Goal: Information Seeking & Learning: Learn about a topic

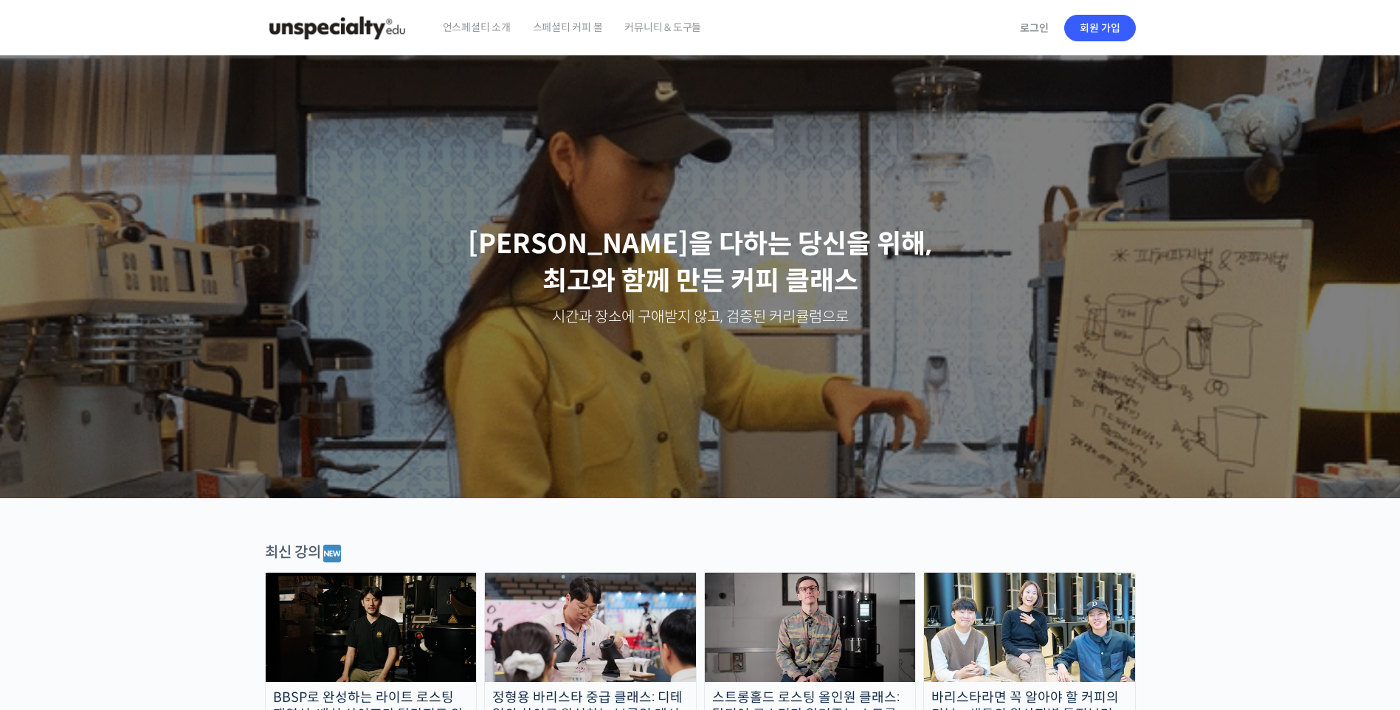
click at [560, 35] on span "스페셜티 커피 몰" at bounding box center [568, 27] width 70 height 56
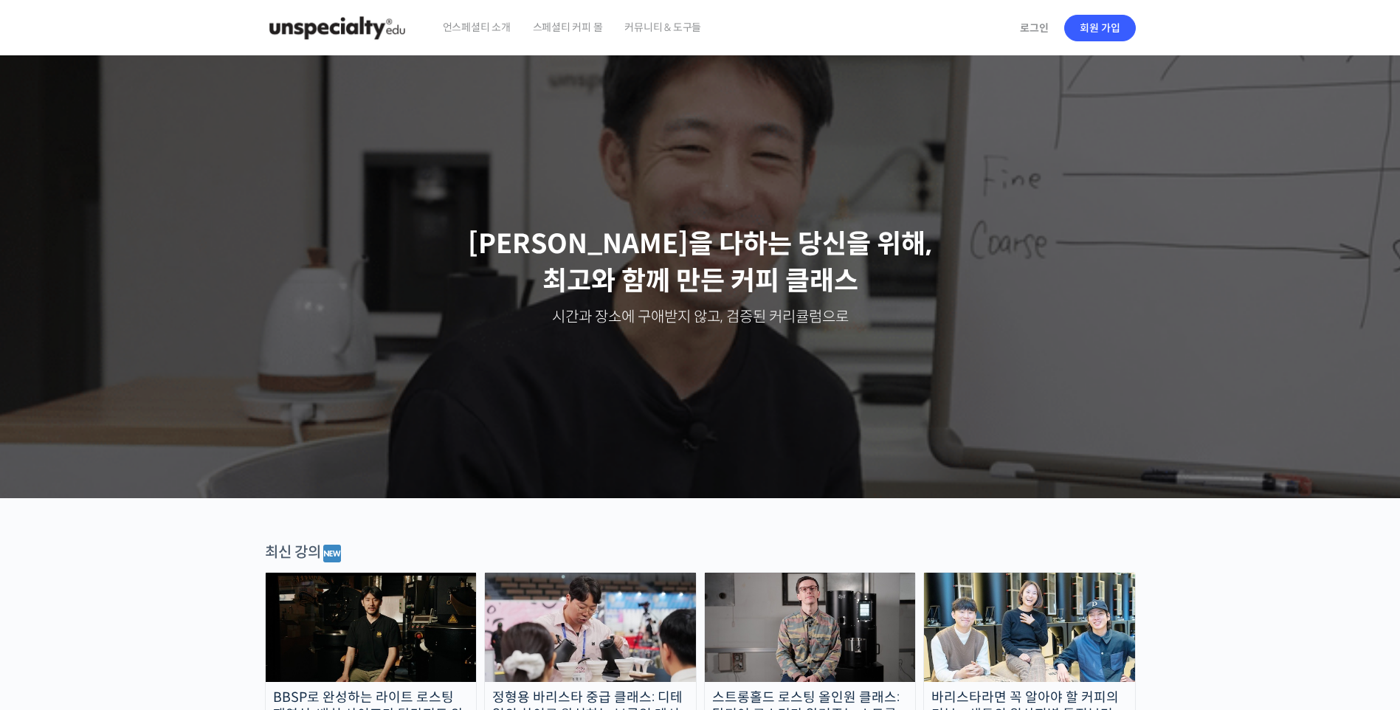
click at [648, 33] on span "커뮤니티 & 도구들" at bounding box center [663, 27] width 77 height 56
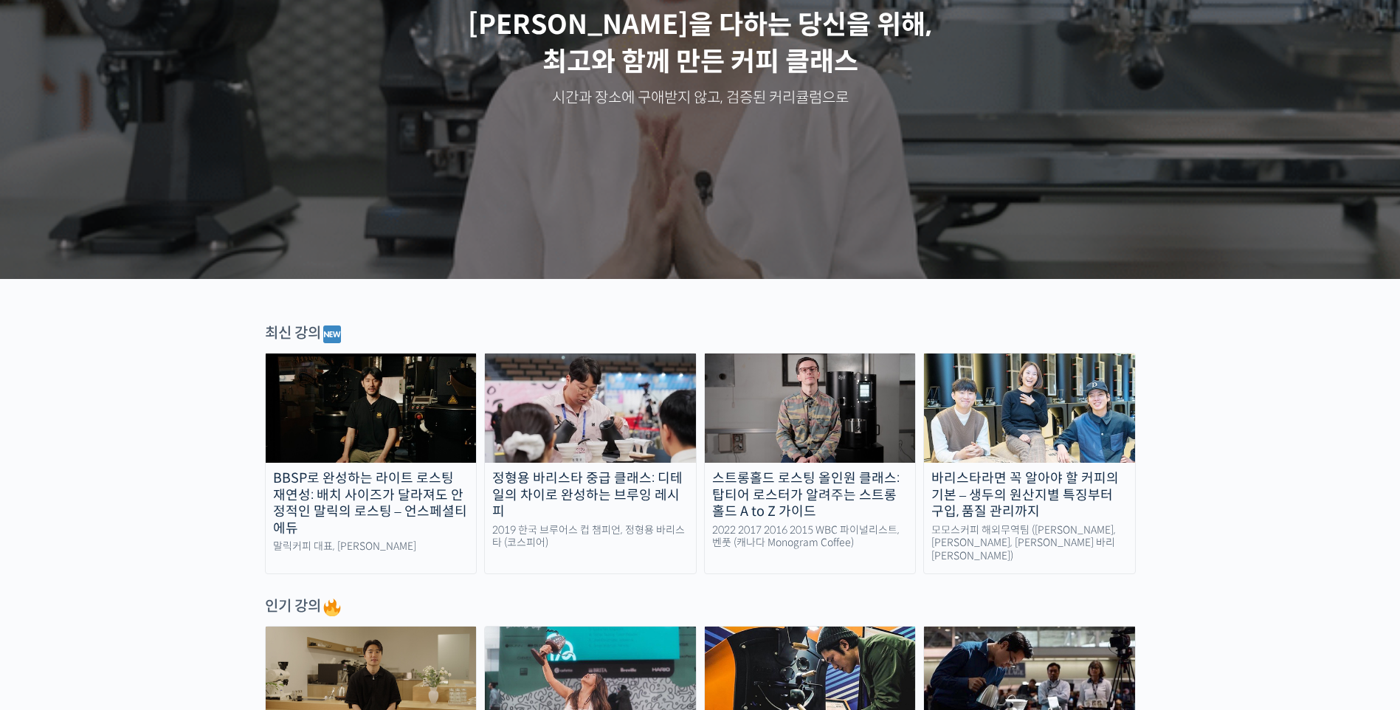
scroll to position [443, 0]
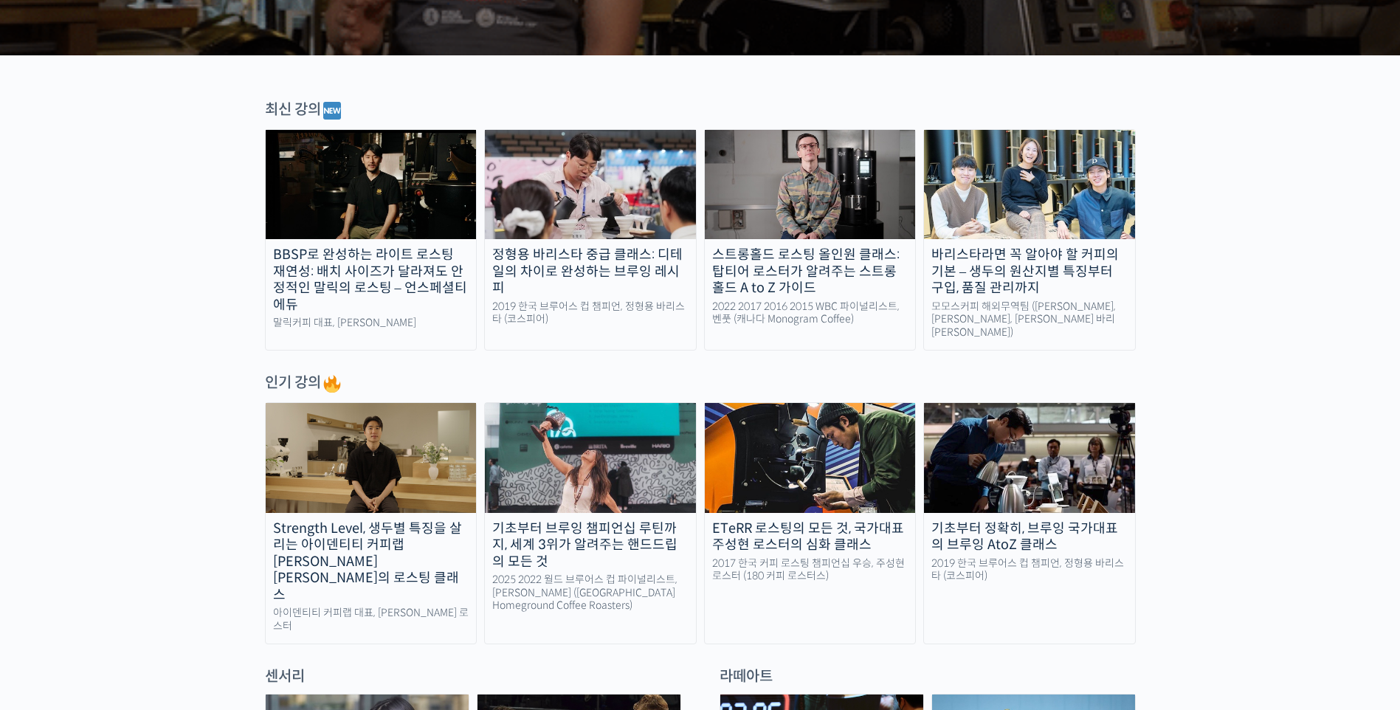
click at [360, 469] on img at bounding box center [371, 457] width 211 height 109
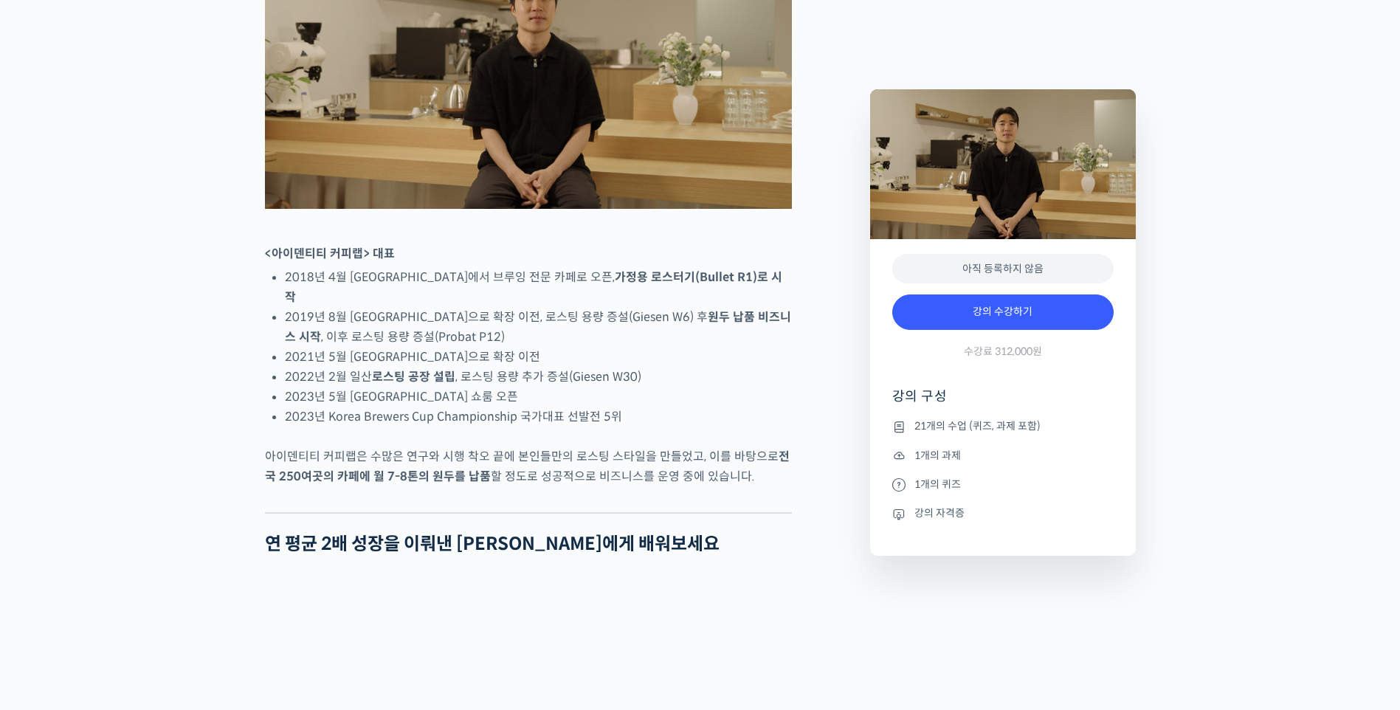
scroll to position [812, 0]
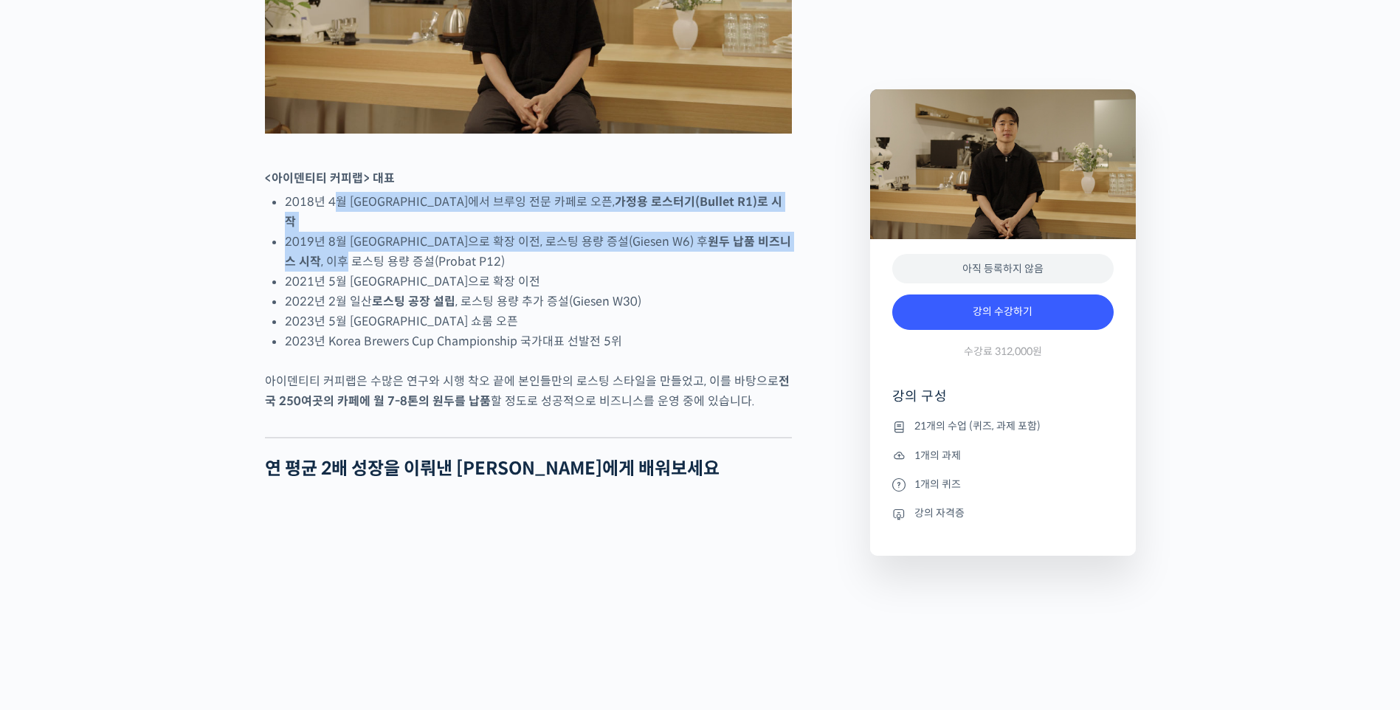
drag, startPoint x: 351, startPoint y: 261, endPoint x: 790, endPoint y: 275, distance: 438.7
click at [790, 275] on ul "2018년 4월 [GEOGRAPHIC_DATA]에서 브루잉 전문 카페로 오픈, 가정용 로스터기(Bullet R1)로 시작 2019년 8월 [G…" at bounding box center [538, 271] width 507 height 159
click at [790, 272] on li "2019년 8월 [GEOGRAPHIC_DATA]으로 확장 이전, 로스팅 용량 증설(Giesen W6) 후 원두 납품 비즈니스 시작 , 이후 로…" at bounding box center [538, 252] width 507 height 40
drag, startPoint x: 771, startPoint y: 275, endPoint x: 263, endPoint y: 233, distance: 510.4
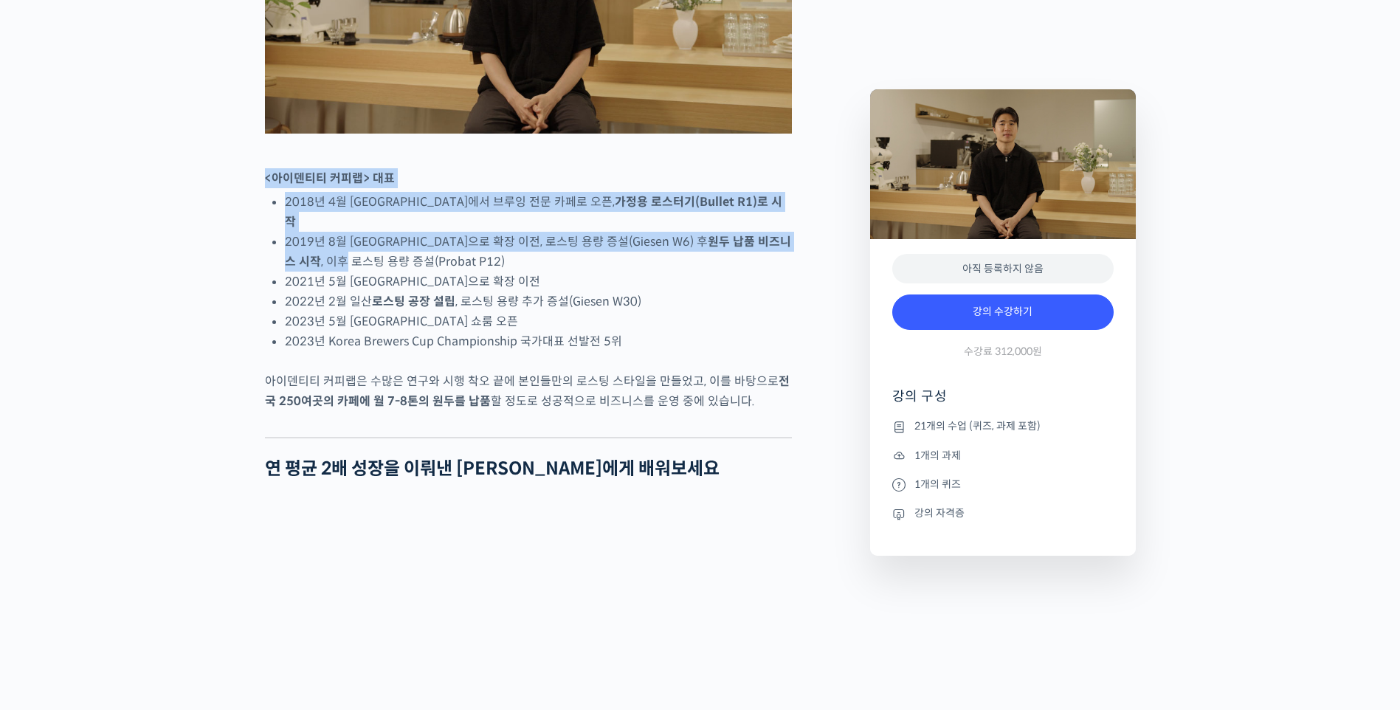
drag, startPoint x: 262, startPoint y: 233, endPoint x: 797, endPoint y: 278, distance: 537.0
drag, startPoint x: 774, startPoint y: 281, endPoint x: 241, endPoint y: 222, distance: 536.9
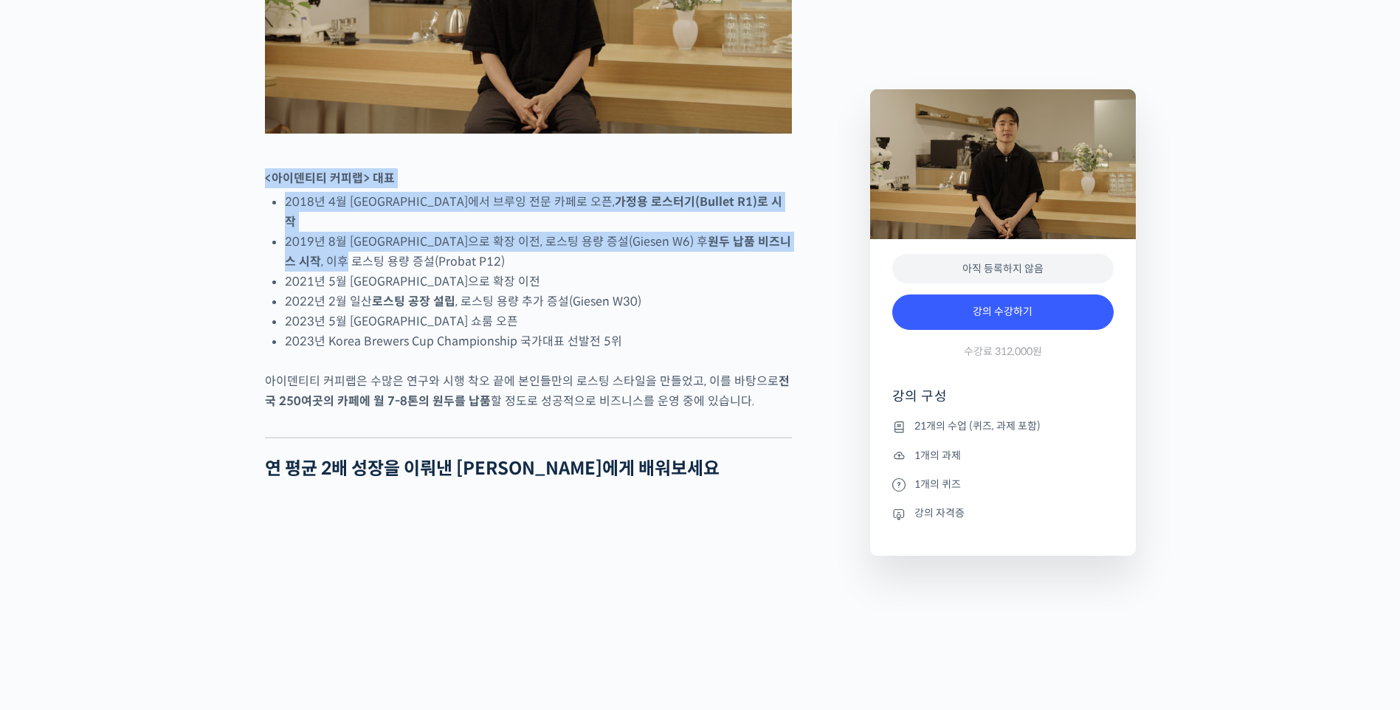
drag, startPoint x: 242, startPoint y: 222, endPoint x: 805, endPoint y: 288, distance: 566.3
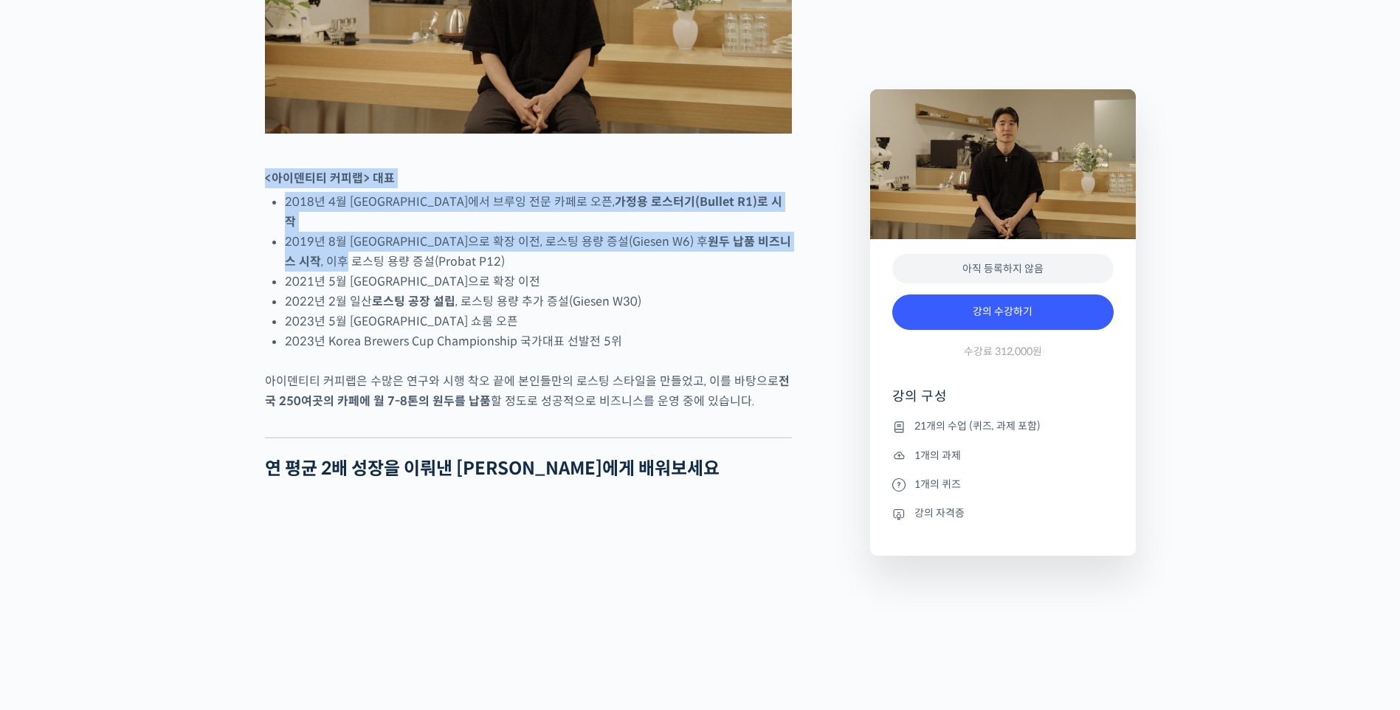
drag, startPoint x: 673, startPoint y: 280, endPoint x: 238, endPoint y: 216, distance: 438.8
drag, startPoint x: 238, startPoint y: 216, endPoint x: 495, endPoint y: 296, distance: 269.2
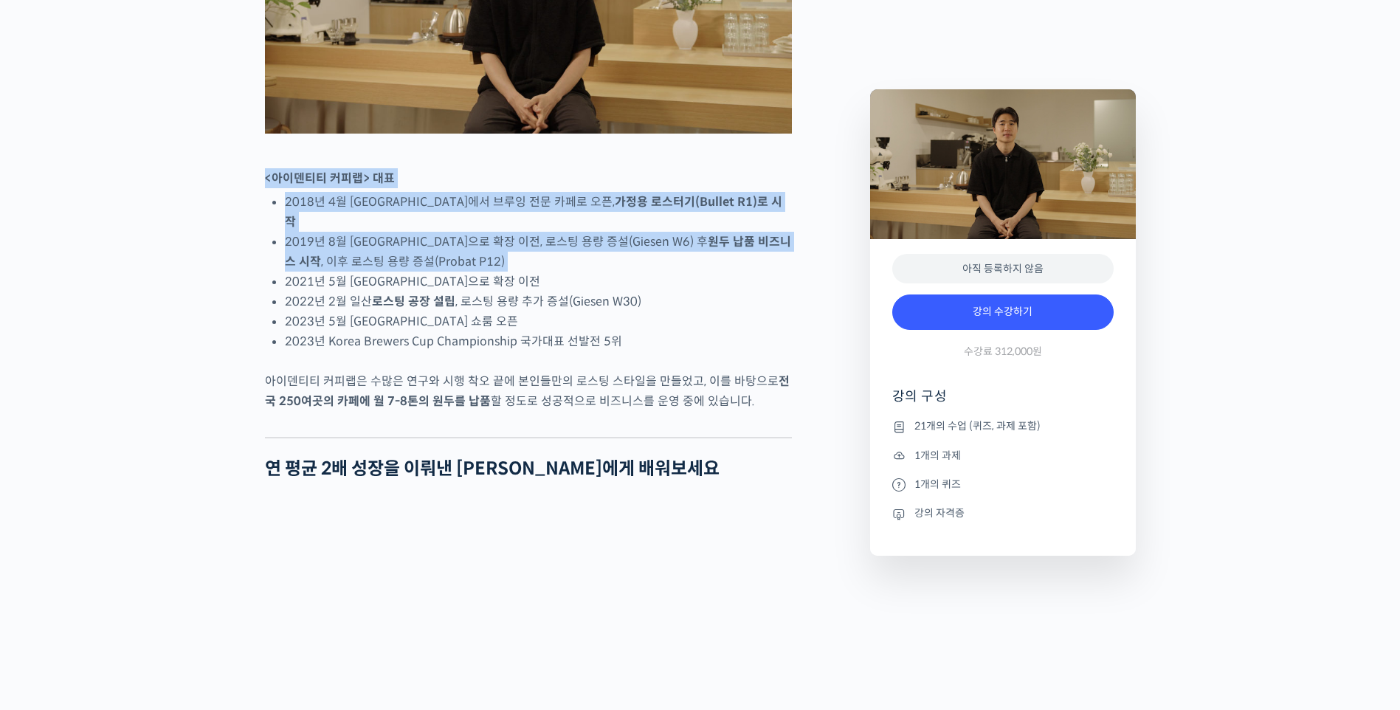
click at [495, 272] on li "2019년 8월 [GEOGRAPHIC_DATA]으로 확장 이전, 로스팅 용량 증설(Giesen W6) 후 원두 납품 비즈니스 시작 , 이후 로…" at bounding box center [538, 252] width 507 height 40
drag, startPoint x: 449, startPoint y: 291, endPoint x: 227, endPoint y: 220, distance: 233.2
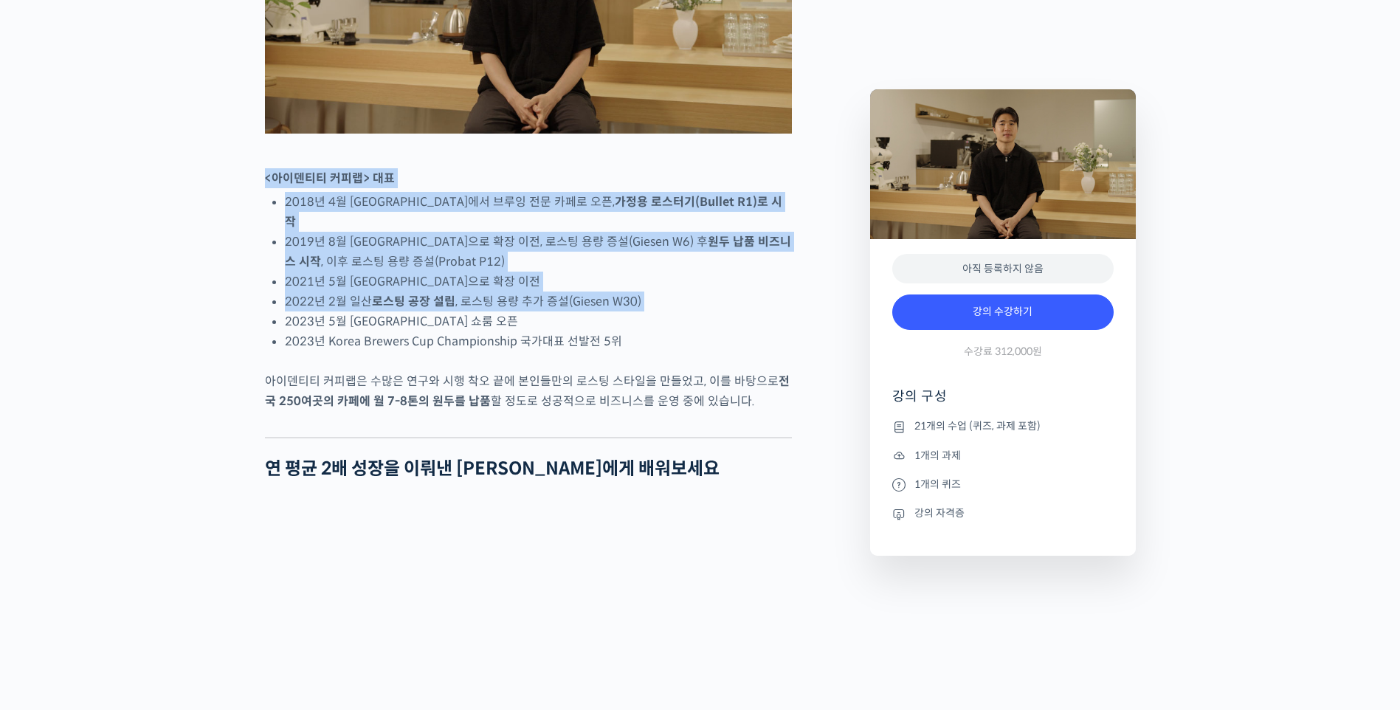
drag, startPoint x: 227, startPoint y: 220, endPoint x: 689, endPoint y: 340, distance: 478.2
click at [689, 312] on li "2022년 2월 일산 로스팅 공장 설립 , 로스팅 용량 추가 증설(Giesen W30)" at bounding box center [538, 302] width 507 height 20
drag, startPoint x: 613, startPoint y: 332, endPoint x: 241, endPoint y: 221, distance: 387.7
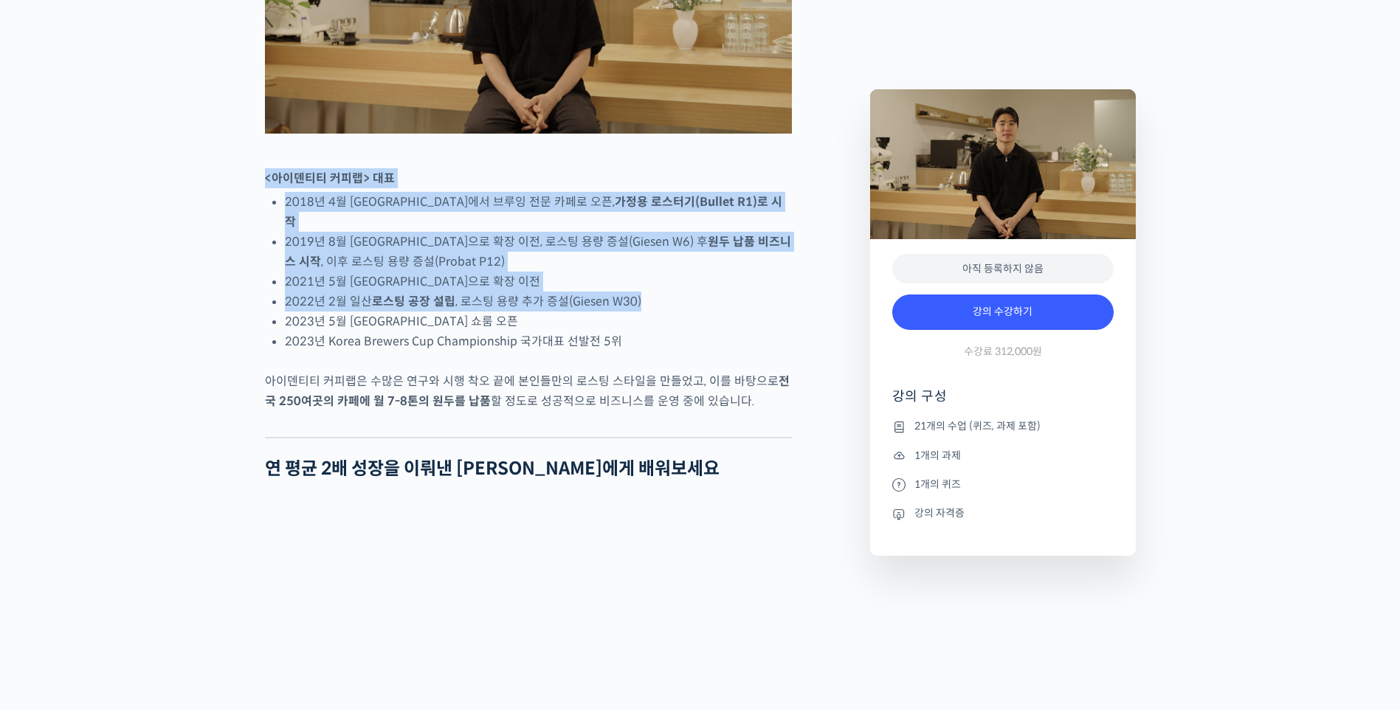
drag, startPoint x: 241, startPoint y: 221, endPoint x: 658, endPoint y: 333, distance: 431.2
click at [658, 312] on li "2022년 2월 일산 로스팅 공장 설립 , 로스팅 용량 추가 증설(Giesen W30)" at bounding box center [538, 302] width 507 height 20
drag, startPoint x: 416, startPoint y: 346, endPoint x: 246, endPoint y: 230, distance: 206.6
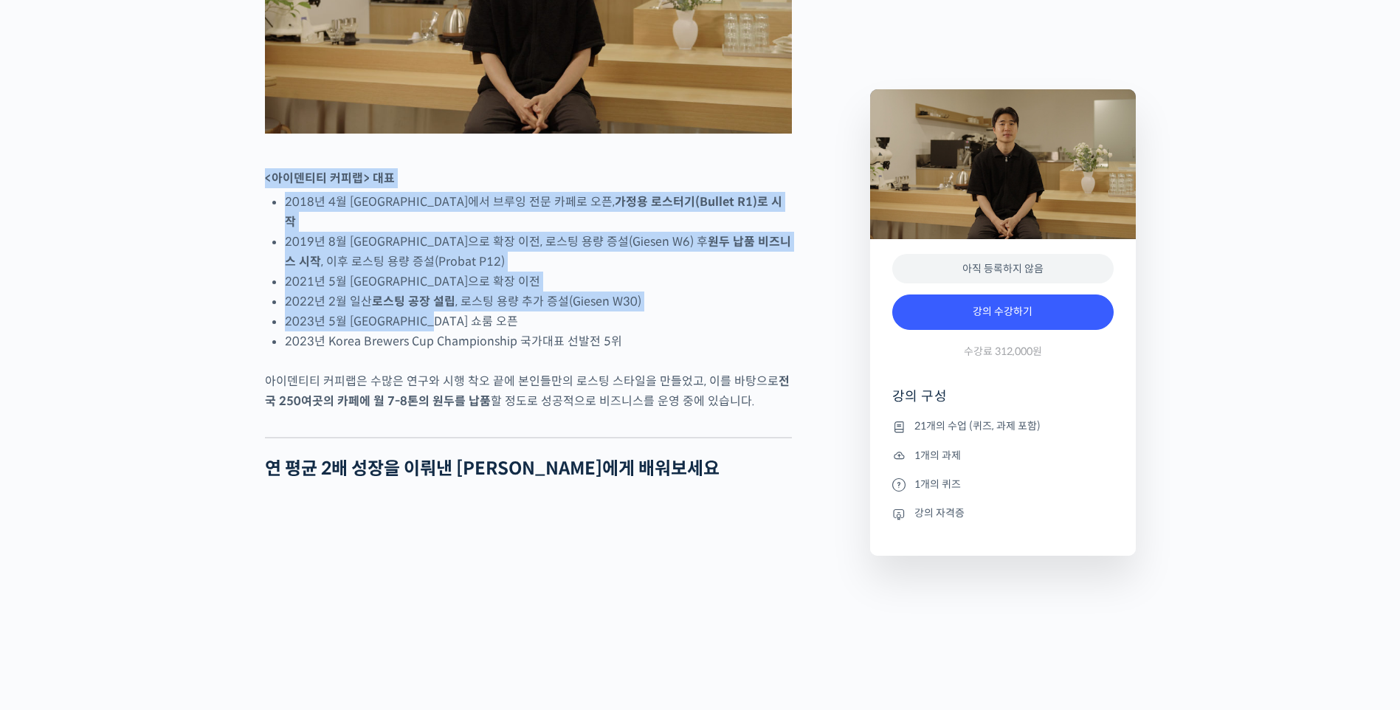
drag, startPoint x: 247, startPoint y: 230, endPoint x: 443, endPoint y: 283, distance: 203.6
click at [443, 272] on li "2019년 8월 [GEOGRAPHIC_DATA]으로 확장 이전, 로스팅 용량 증설(Giesen W6) 후 원두 납품 비즈니스 시작 , 이후 로…" at bounding box center [538, 252] width 507 height 40
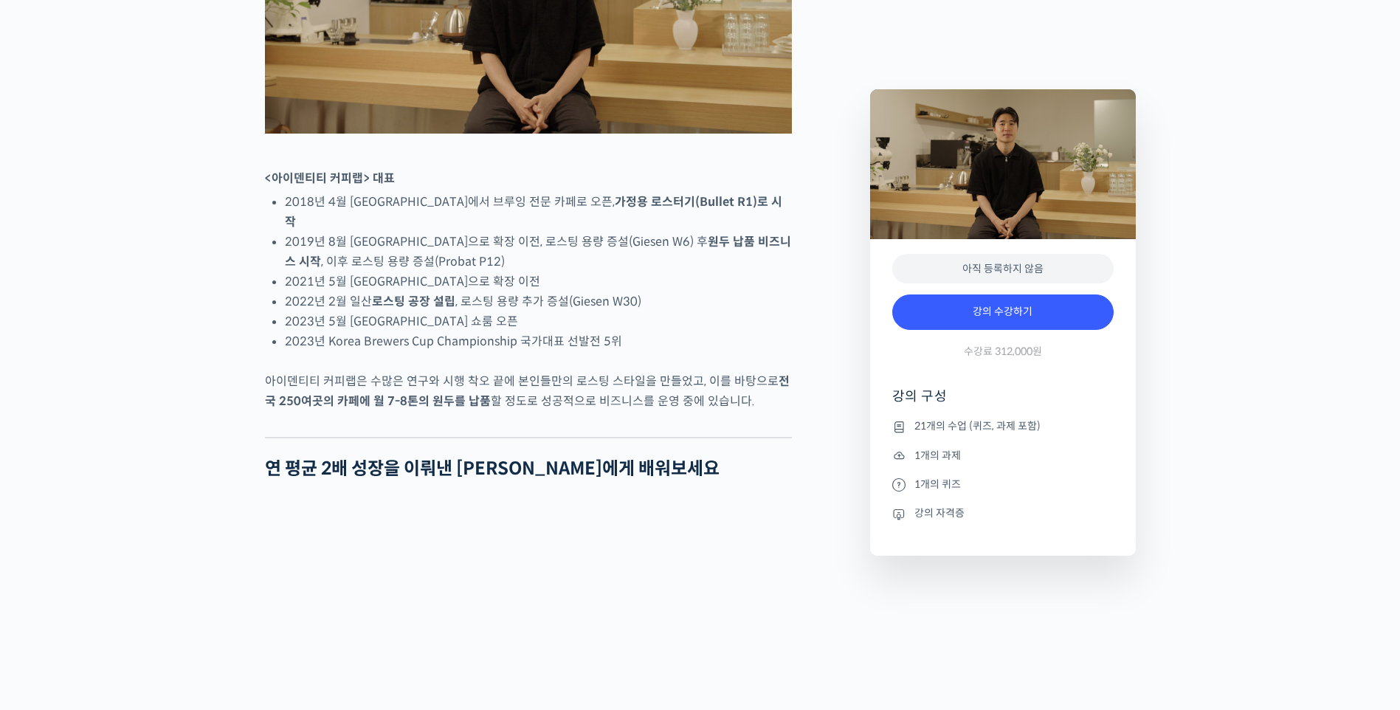
drag, startPoint x: 501, startPoint y: 334, endPoint x: 479, endPoint y: 351, distance: 28.4
click at [502, 312] on li "2022년 2월 일산 로스팅 공장 설립 , 로스팅 용량 추가 증설(Giesen W30)" at bounding box center [538, 302] width 507 height 20
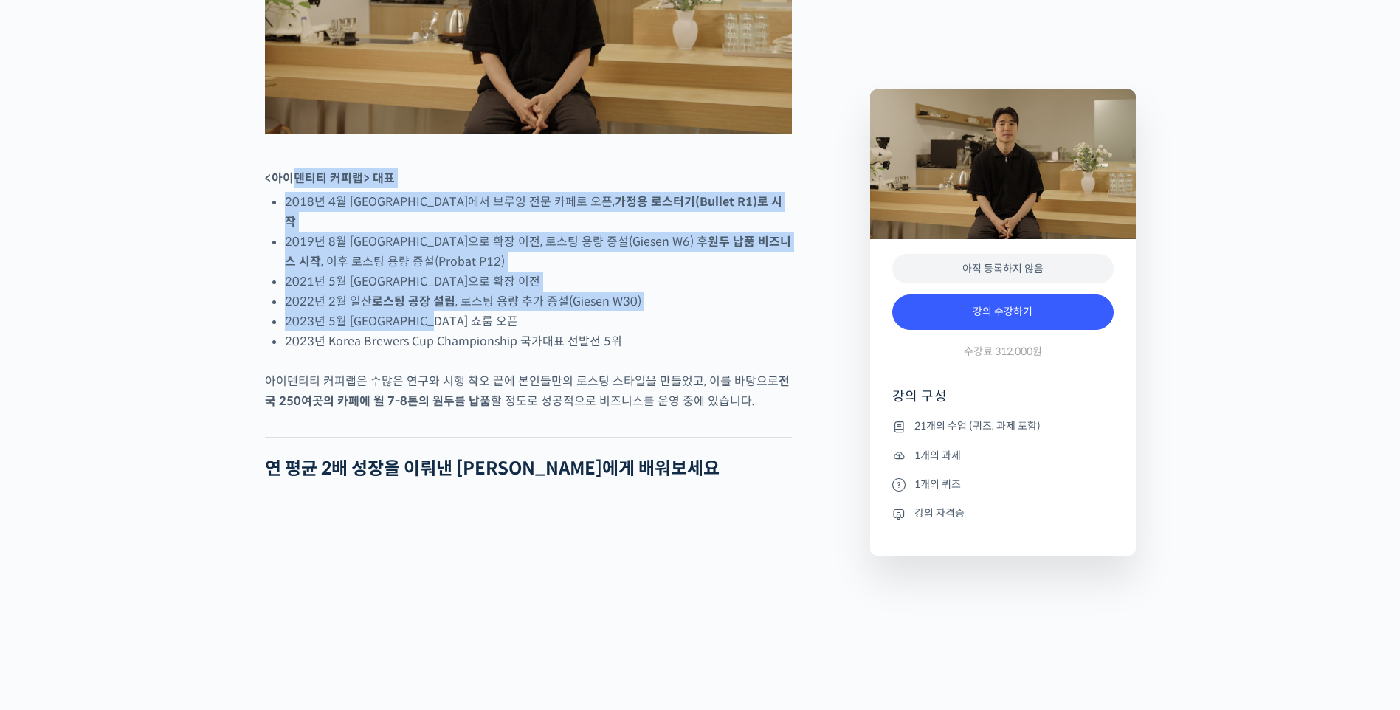
drag, startPoint x: 466, startPoint y: 354, endPoint x: 293, endPoint y: 242, distance: 205.6
drag, startPoint x: 293, startPoint y: 242, endPoint x: 457, endPoint y: 327, distance: 184.6
click at [424, 292] on li "2021년 5월 [GEOGRAPHIC_DATA]으로 확장 이전" at bounding box center [538, 282] width 507 height 20
drag, startPoint x: 434, startPoint y: 337, endPoint x: 230, endPoint y: 233, distance: 228.8
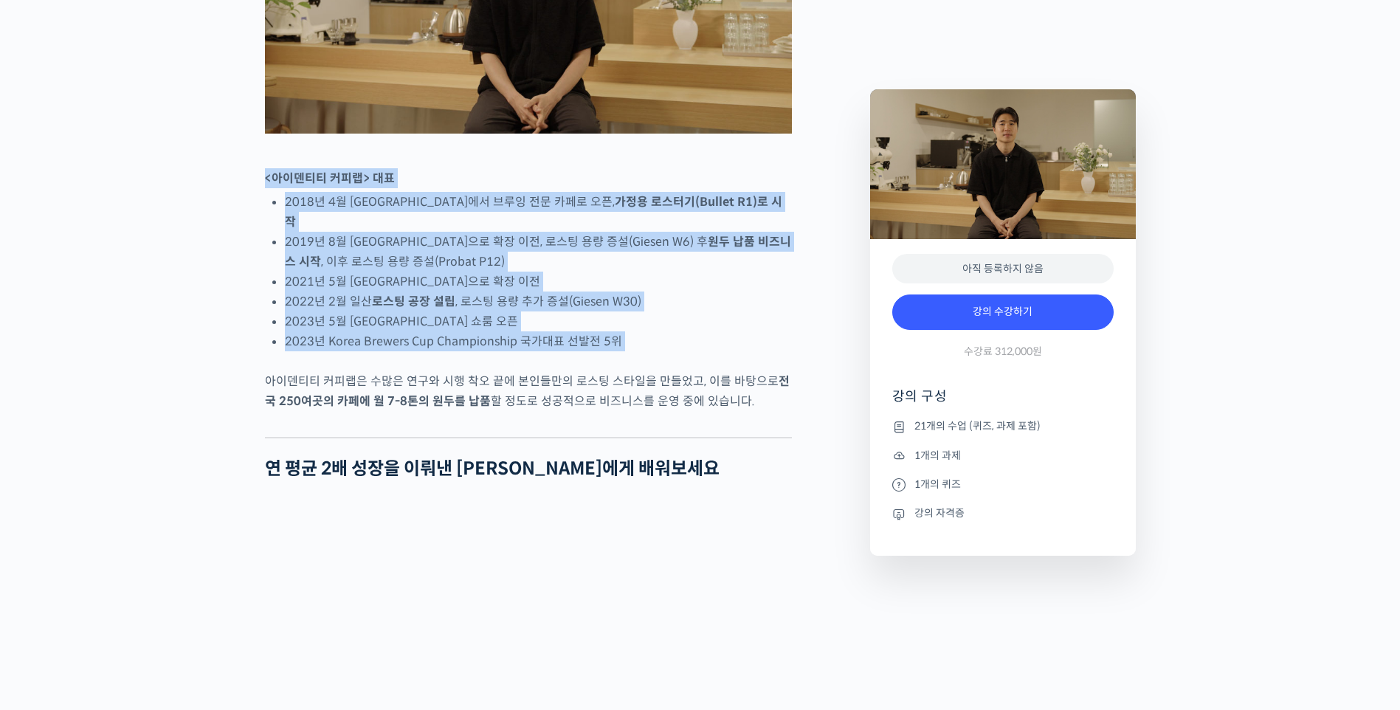
drag, startPoint x: 283, startPoint y: 257, endPoint x: 627, endPoint y: 385, distance: 366.9
click at [627, 351] on li "2023년 Korea Brewers Cup Championship 국가대표 선발전 5위" at bounding box center [538, 341] width 507 height 20
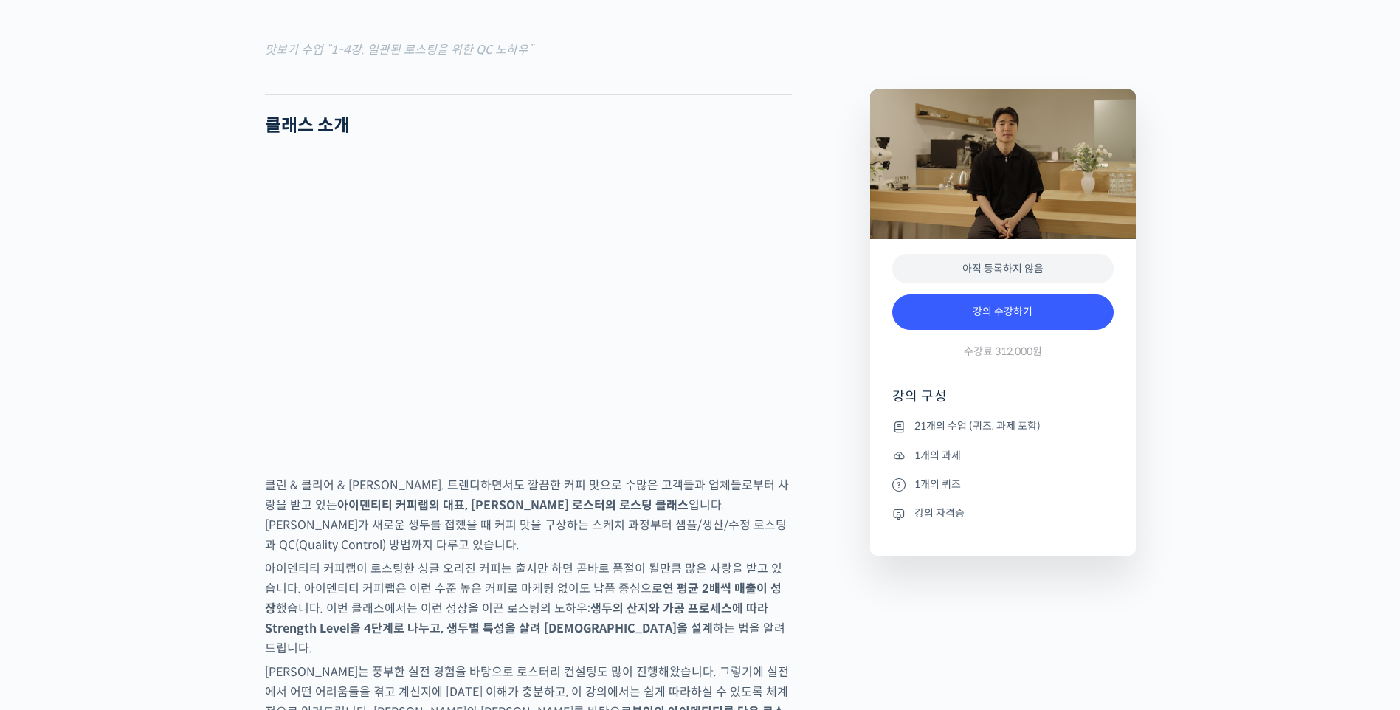
scroll to position [2215, 0]
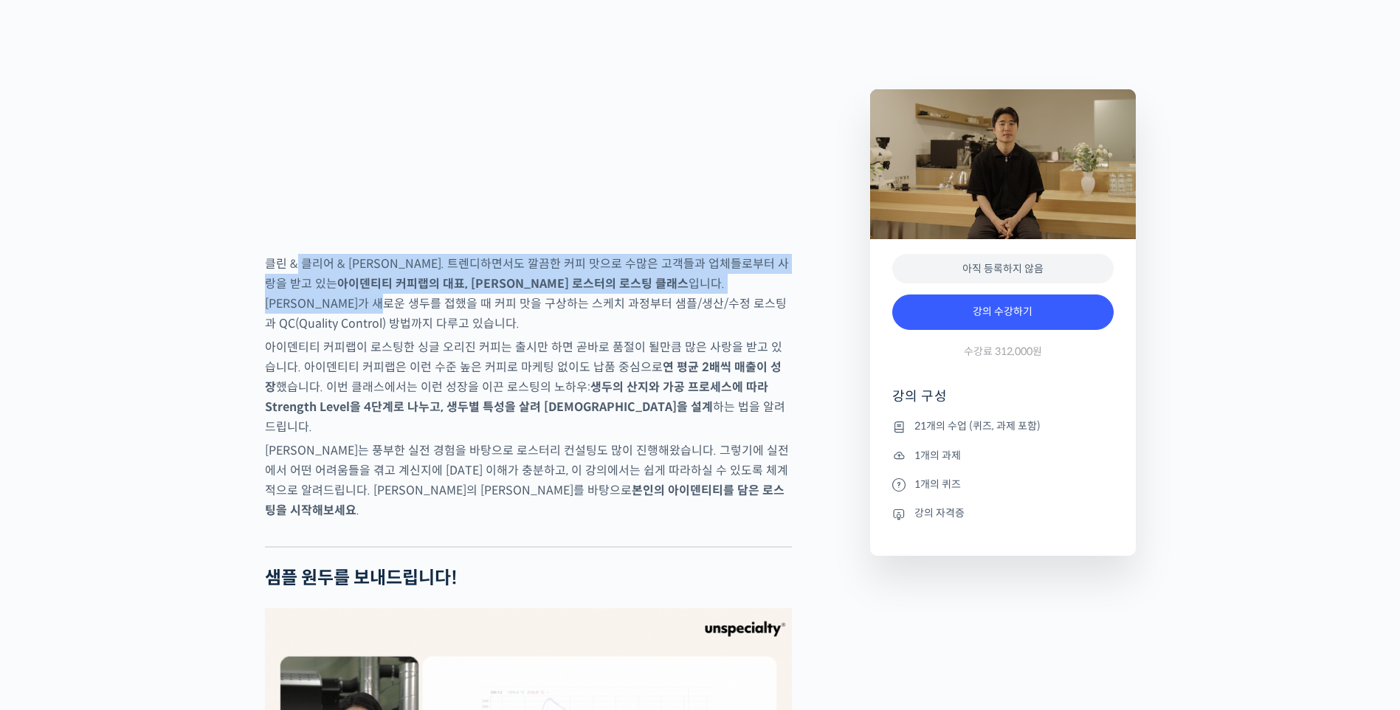
drag, startPoint x: 325, startPoint y: 303, endPoint x: 726, endPoint y: 313, distance: 401.0
click at [726, 313] on p "클린 & 클리어 & [PERSON_NAME]. 트렌디하면서도 깔끔한 커피 맛으로 수많은 고객들과 업체들로부터 사랑을 받고 있는 아이덴티티 커피…" at bounding box center [528, 294] width 527 height 80
drag, startPoint x: 726, startPoint y: 313, endPoint x: 361, endPoint y: 320, distance: 364.7
click at [371, 292] on strong "아이덴티티 커피랩의 대표, [PERSON_NAME] 로스터의 로스팅 클래스" at bounding box center [512, 284] width 351 height 16
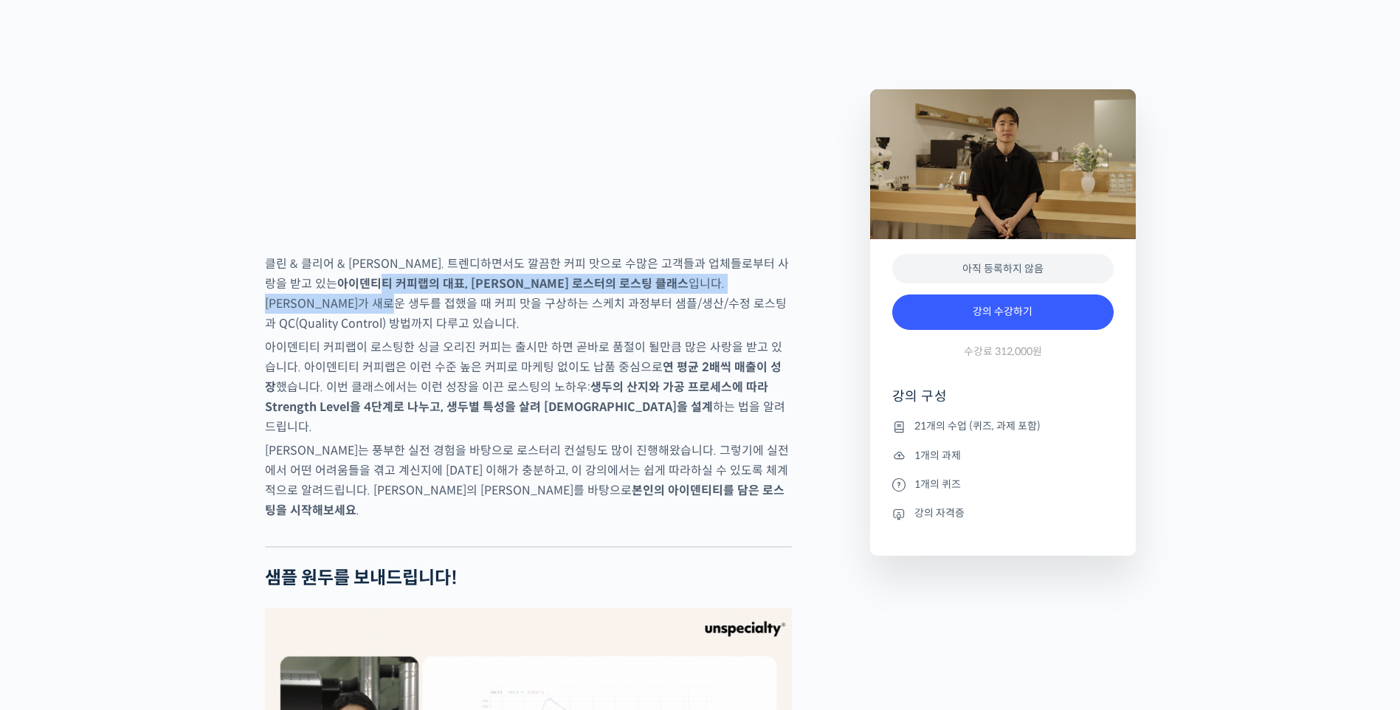
drag, startPoint x: 309, startPoint y: 320, endPoint x: 736, endPoint y: 326, distance: 427.5
click at [736, 326] on p "클린 & 클리어 & [PERSON_NAME]. 트렌디하면서도 깔끔한 커피 맛으로 수많은 고객들과 업체들로부터 사랑을 받고 있는 아이덴티티 커피…" at bounding box center [528, 294] width 527 height 80
click at [709, 328] on p "클린 & 클리어 & [PERSON_NAME]. 트렌디하면서도 깔끔한 커피 맛으로 수많은 고객들과 업체들로부터 사랑을 받고 있는 아이덴티티 커피…" at bounding box center [528, 294] width 527 height 80
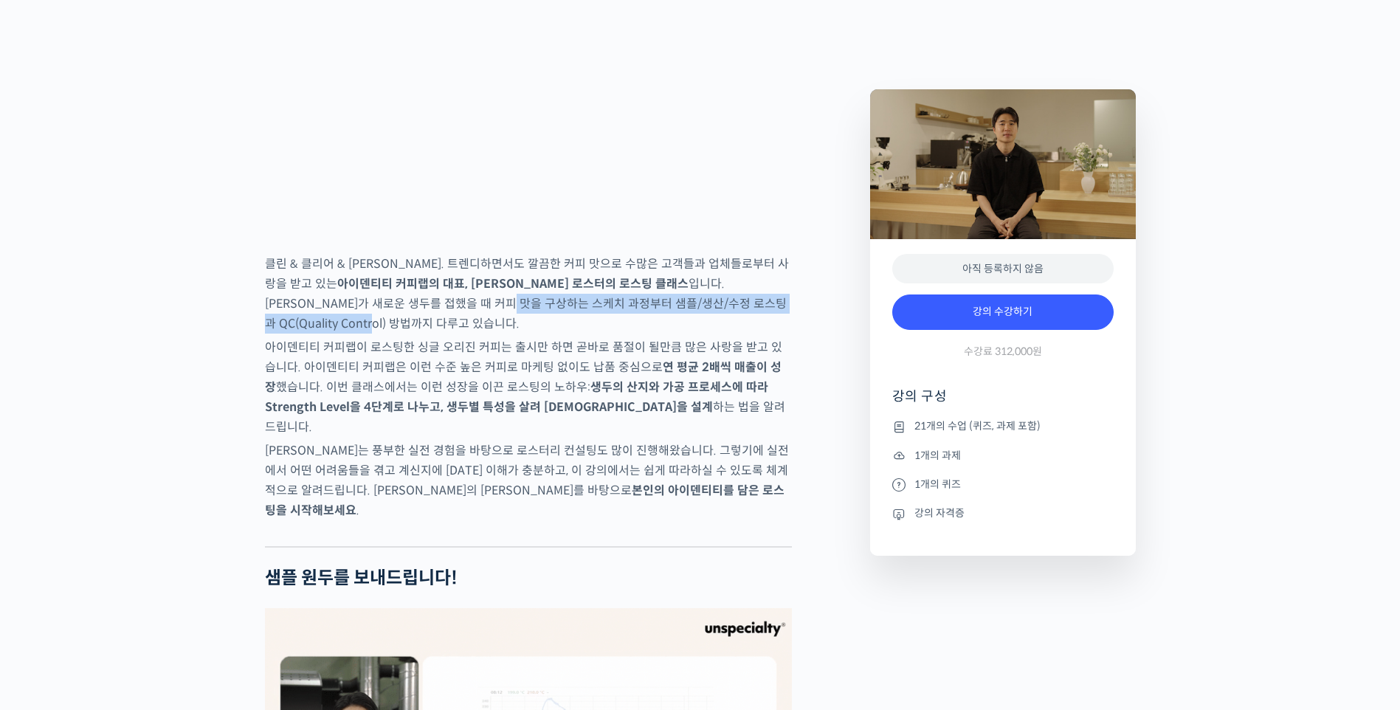
drag, startPoint x: 687, startPoint y: 336, endPoint x: 335, endPoint y: 335, distance: 351.4
click at [335, 334] on p "클린 & 클리어 & [PERSON_NAME]. 트렌디하면서도 깔끔한 커피 맛으로 수많은 고객들과 업체들로부터 사랑을 받고 있는 아이덴티티 커피…" at bounding box center [528, 294] width 527 height 80
drag, startPoint x: 424, startPoint y: 338, endPoint x: 707, endPoint y: 339, distance: 282.7
click at [707, 334] on p "클린 & 클리어 & [PERSON_NAME]. 트렌디하면서도 깔끔한 커피 맛으로 수많은 고객들과 업체들로부터 사랑을 받고 있는 아이덴티티 커피…" at bounding box center [528, 294] width 527 height 80
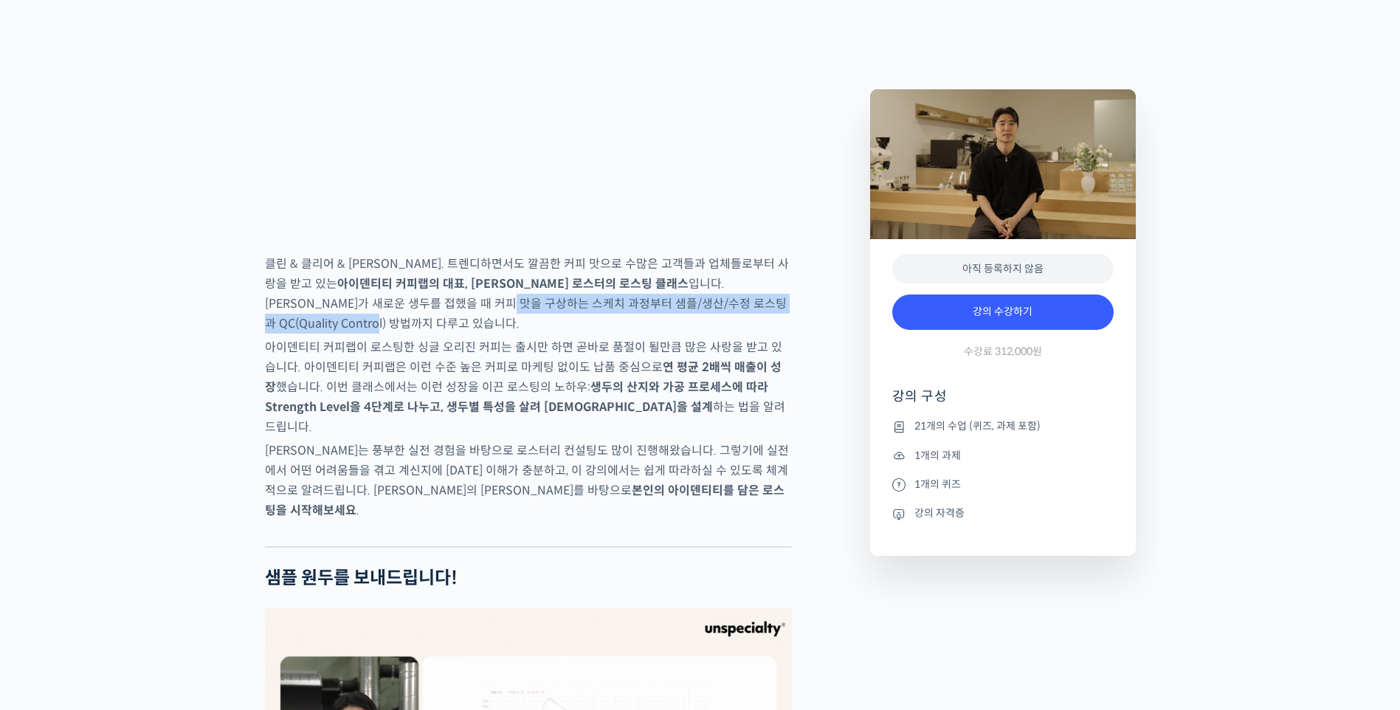
click at [707, 334] on p "클린 & 클리어 & [PERSON_NAME]. 트렌디하면서도 깔끔한 커피 맛으로 수많은 고객들과 업체들로부터 사랑을 받고 있는 아이덴티티 커피…" at bounding box center [528, 294] width 527 height 80
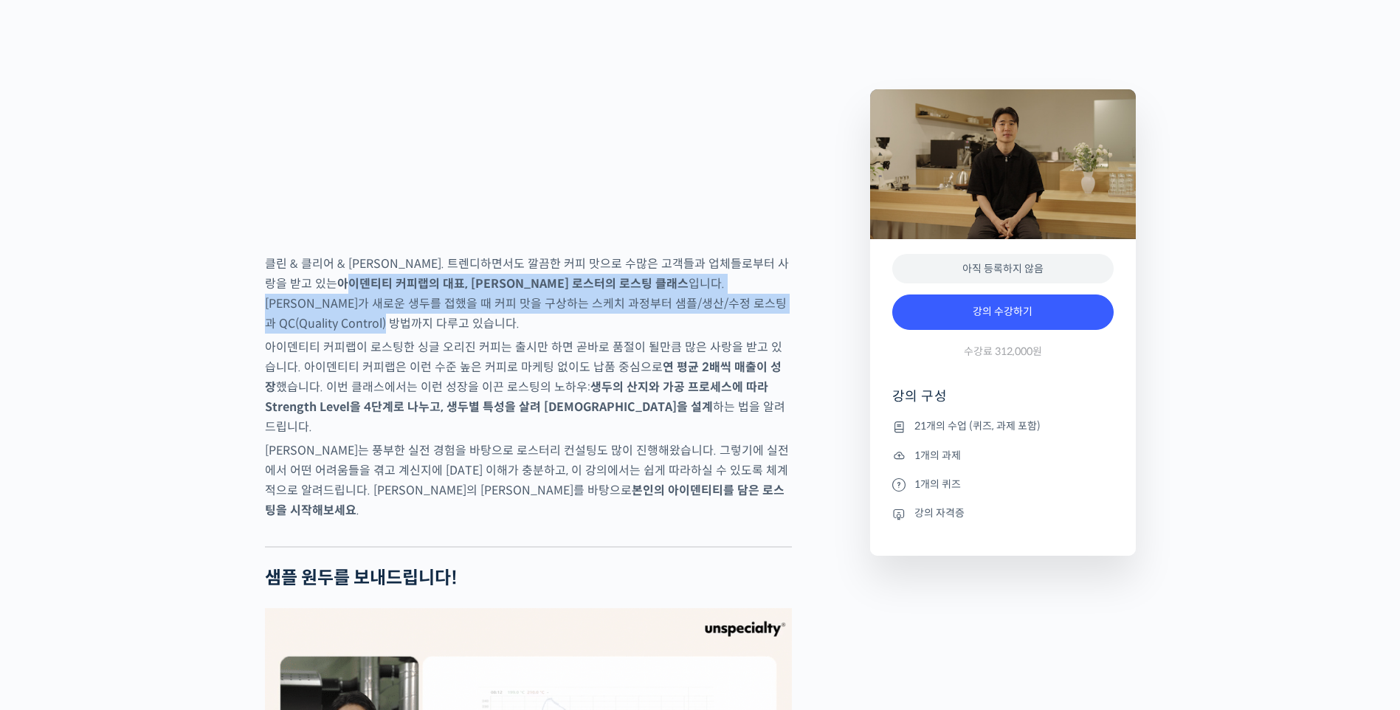
drag, startPoint x: 724, startPoint y: 342, endPoint x: 280, endPoint y: 326, distance: 444.7
click at [280, 326] on p "클린 & 클리어 & [PERSON_NAME]. 트렌디하면서도 깔끔한 커피 맛으로 수많은 고객들과 업체들로부터 사랑을 받고 있는 아이덴티티 커피…" at bounding box center [528, 294] width 527 height 80
drag, startPoint x: 283, startPoint y: 326, endPoint x: 373, endPoint y: 337, distance: 90.7
click at [373, 334] on p "클린 & 클리어 & [PERSON_NAME]. 트렌디하면서도 깔끔한 커피 맛으로 수많은 고객들과 업체들로부터 사랑을 받고 있는 아이덴티티 커피…" at bounding box center [528, 294] width 527 height 80
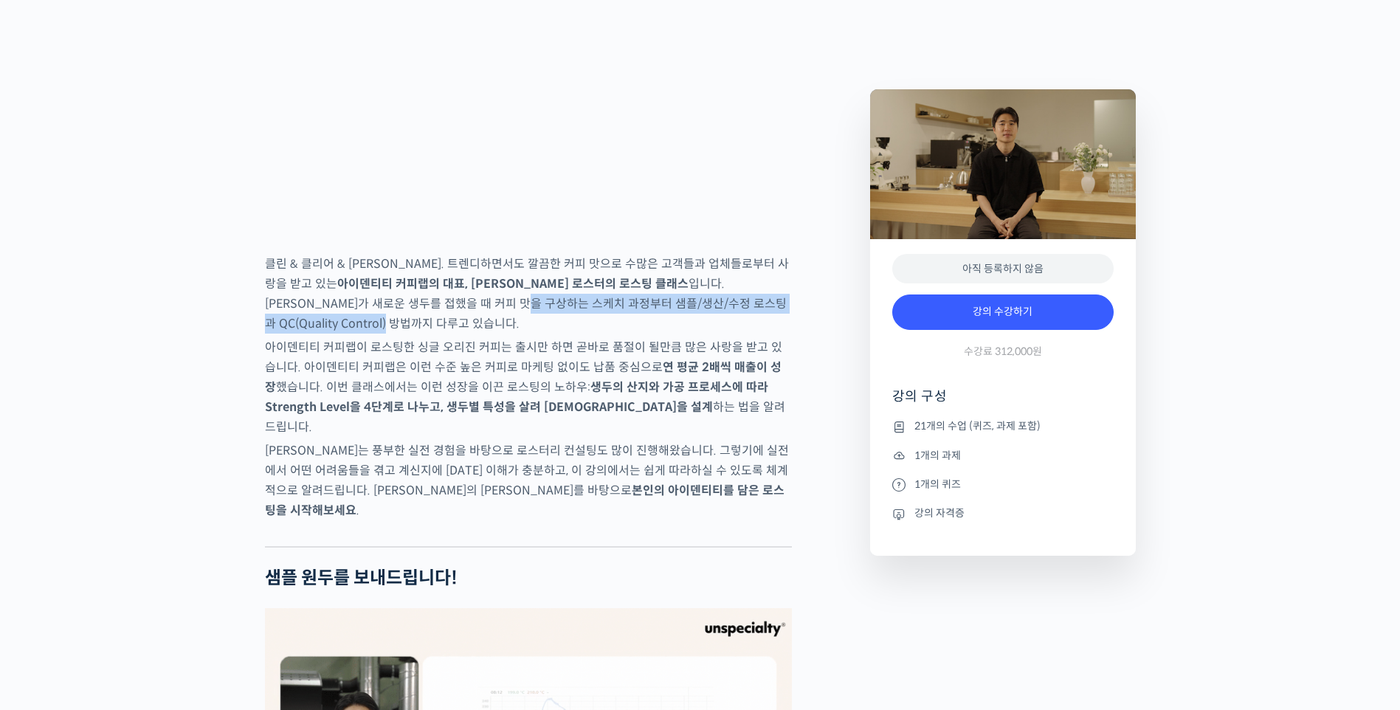
drag, startPoint x: 355, startPoint y: 337, endPoint x: 724, endPoint y: 343, distance: 369.1
click at [724, 334] on p "클린 & 클리어 & [PERSON_NAME]. 트렌디하면서도 깔끔한 커피 맛으로 수많은 고객들과 업체들로부터 사랑을 받고 있는 아이덴티티 커피…" at bounding box center [528, 294] width 527 height 80
click at [695, 334] on p "클린 & 클리어 & [PERSON_NAME]. 트렌디하면서도 깔끔한 커피 맛으로 수많은 고객들과 업체들로부터 사랑을 받고 있는 아이덴티티 커피…" at bounding box center [528, 294] width 527 height 80
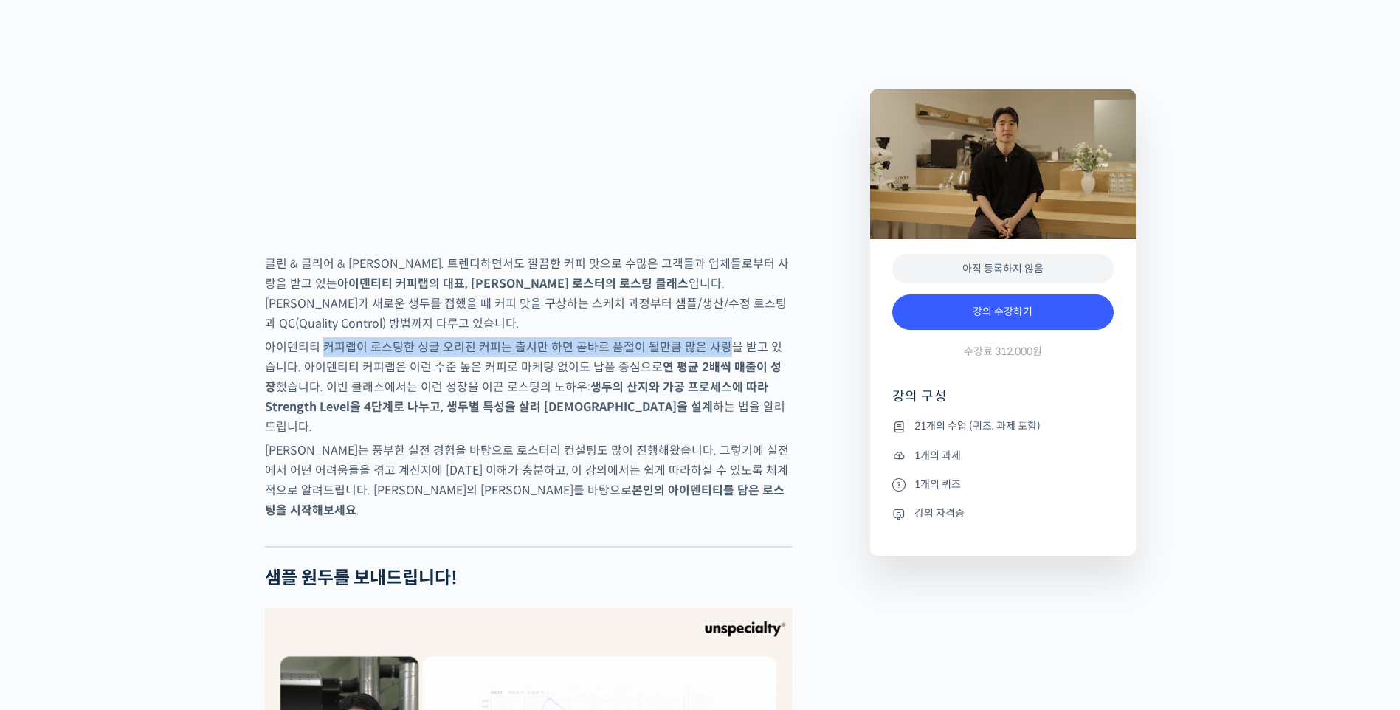
drag, startPoint x: 712, startPoint y: 380, endPoint x: 326, endPoint y: 374, distance: 385.4
click at [326, 374] on p "아이덴티티 커피랩이 로스팅한 싱글 오리진 커피는 출시만 하면 곧바로 품절이 될만큼 많은 사랑을 받고 있습니다. 아이덴티티 커피랩은 이런 수준 …" at bounding box center [528, 387] width 527 height 100
click at [327, 373] on p "아이덴티티 커피랩이 로스팅한 싱글 오리진 커피는 출시만 하면 곧바로 품절이 될만큼 많은 사랑을 받고 있습니다. 아이덴티티 커피랩은 이런 수준 …" at bounding box center [528, 387] width 527 height 100
click at [368, 396] on p "아이덴티티 커피랩이 로스팅한 싱글 오리진 커피는 출시만 하면 곧바로 품절이 될만큼 많은 사랑을 받고 있습니다. 아이덴티티 커피랩은 이런 수준 …" at bounding box center [528, 387] width 527 height 100
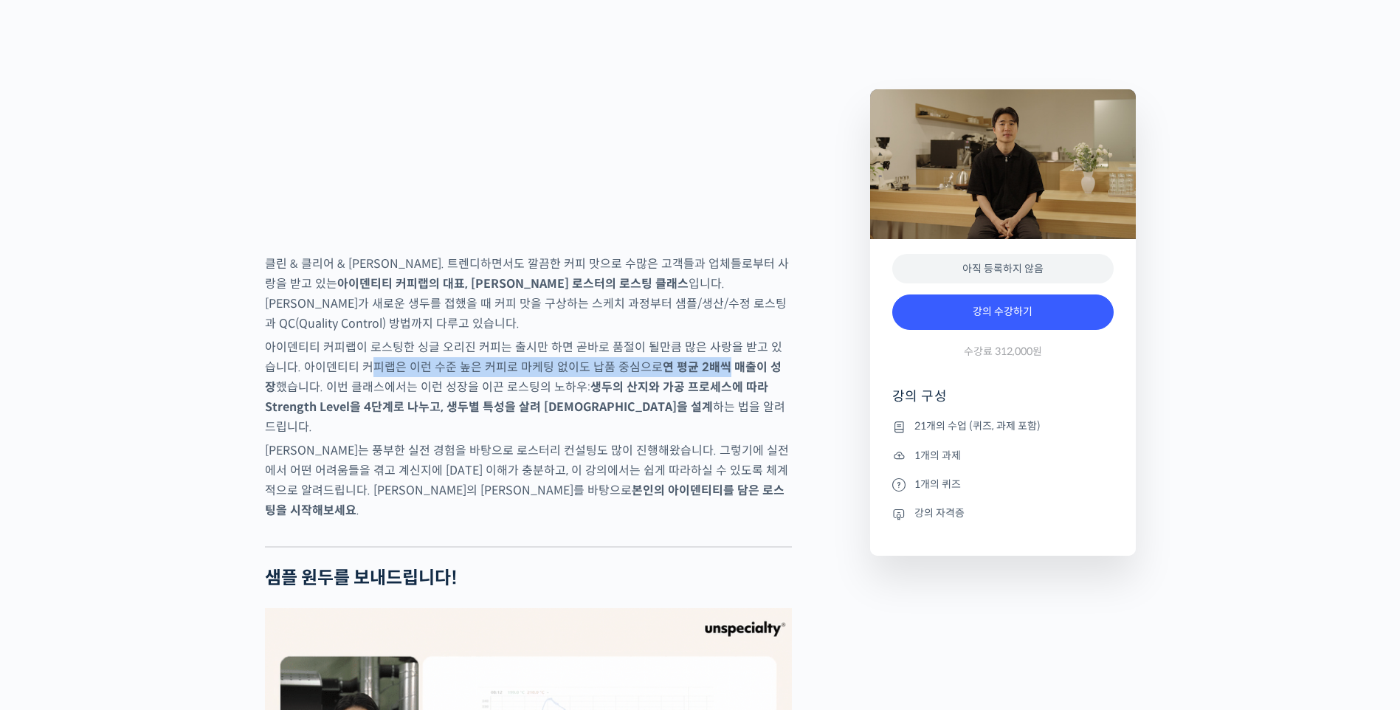
drag, startPoint x: 354, startPoint y: 399, endPoint x: 701, endPoint y: 406, distance: 347.8
click at [701, 406] on p "아이덴티티 커피랩이 로스팅한 싱글 오리진 커피는 출시만 하면 곧바로 품절이 될만큼 많은 사랑을 받고 있습니다. 아이덴티티 커피랩은 이런 수준 …" at bounding box center [528, 387] width 527 height 100
click at [701, 395] on strong "연 평균 2배씩 매출이 성장" at bounding box center [523, 377] width 517 height 35
drag, startPoint x: 656, startPoint y: 410, endPoint x: 359, endPoint y: 401, distance: 296.9
click at [359, 401] on p "아이덴티티 커피랩이 로스팅한 싱글 오리진 커피는 출시만 하면 곧바로 품절이 될만큼 많은 사랑을 받고 있습니다. 아이덴티티 커피랩은 이런 수준 …" at bounding box center [528, 387] width 527 height 100
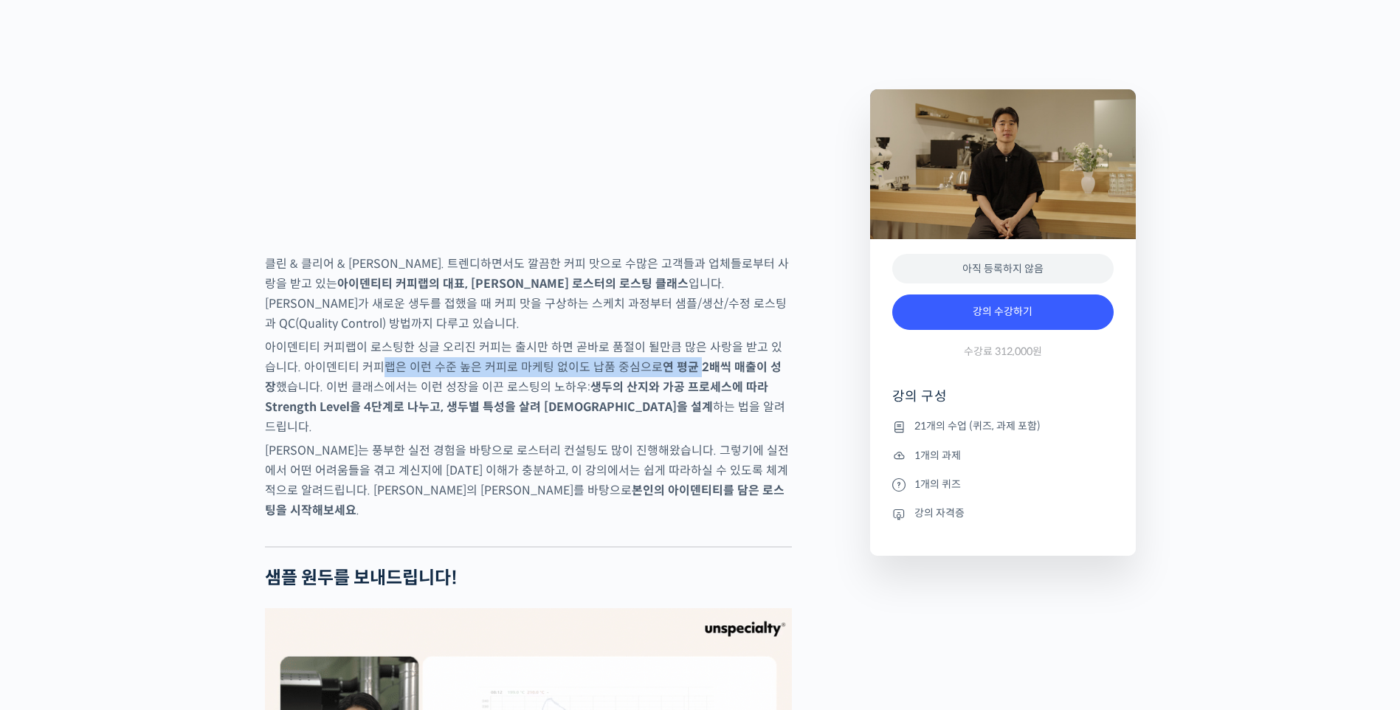
click at [358, 402] on p "아이덴티티 커피랩이 로스팅한 싱글 오리진 커피는 출시만 하면 곧바로 품절이 될만큼 많은 사랑을 받고 있습니다. 아이덴티티 커피랩은 이런 수준 …" at bounding box center [528, 387] width 527 height 100
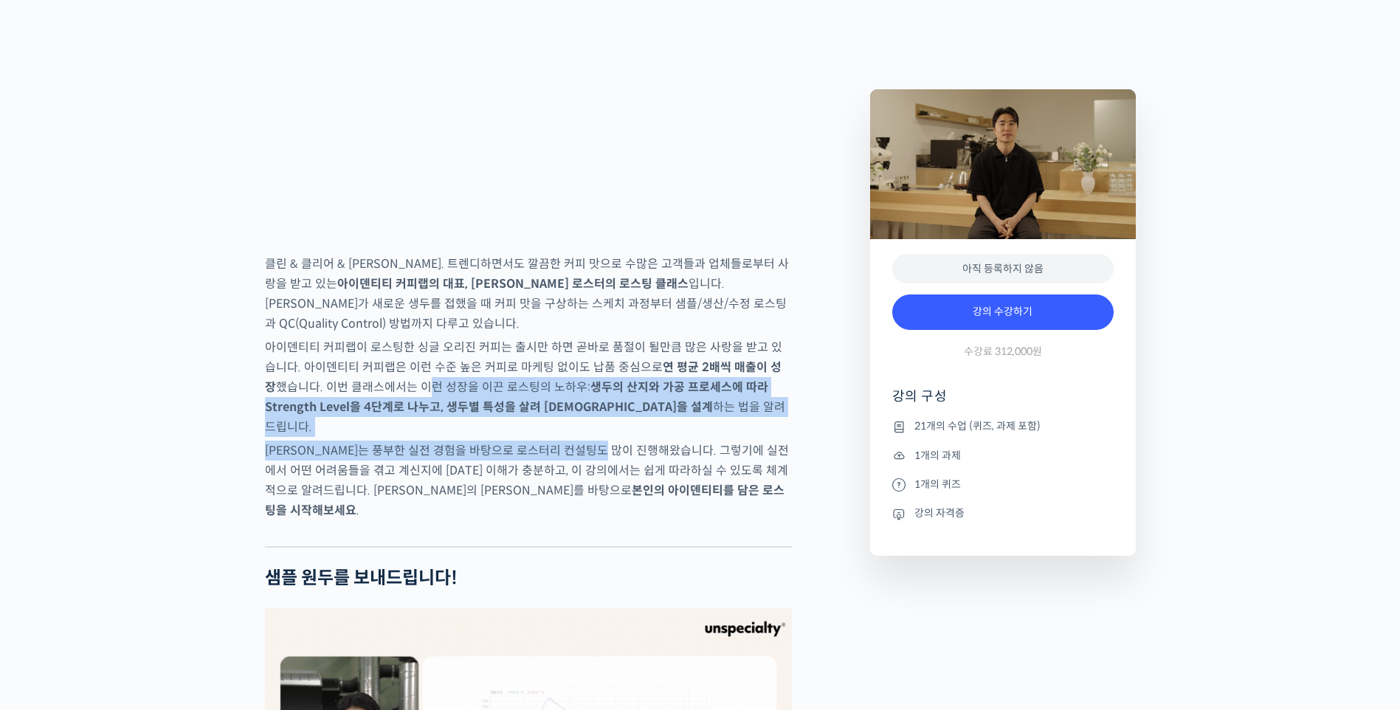
drag, startPoint x: 391, startPoint y: 419, endPoint x: 646, endPoint y: 472, distance: 260.9
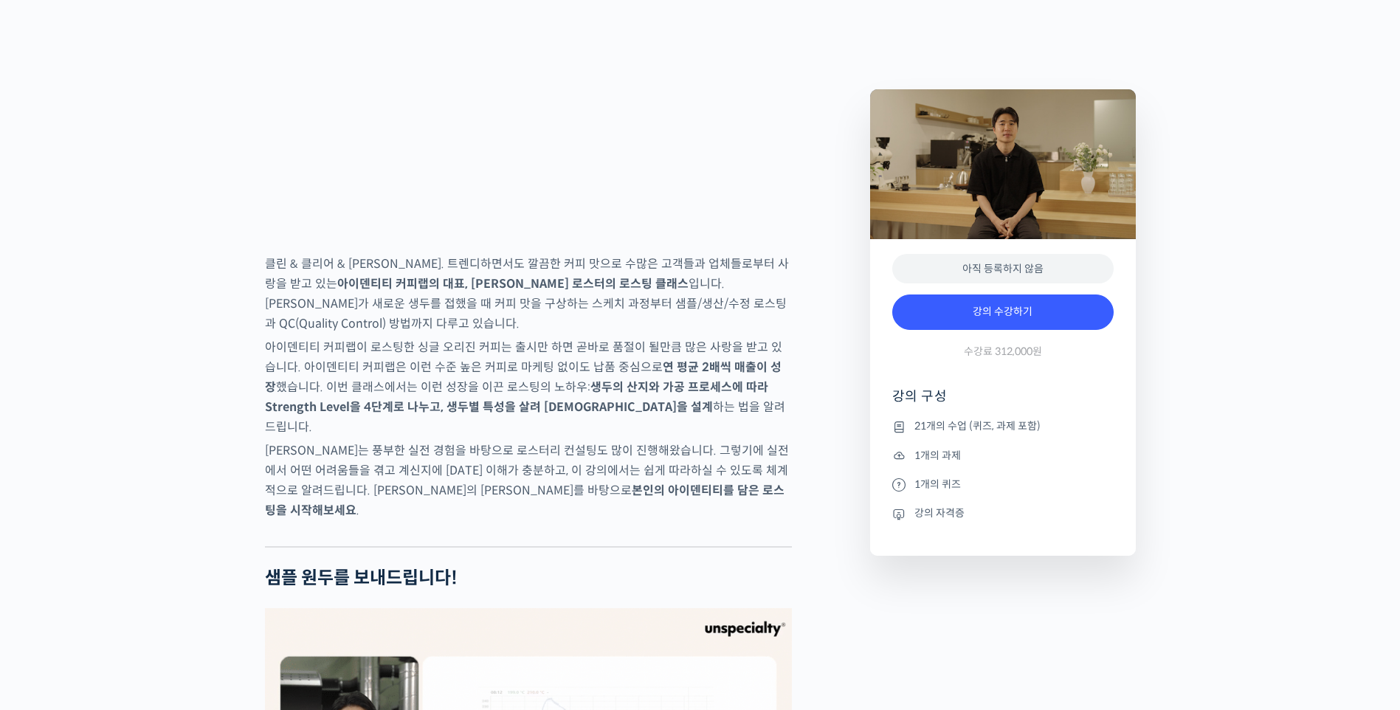
drag
click at [649, 474] on p "[PERSON_NAME]는 풍부한 실전 경험을 바탕으로 로스터리 컨설팅도 많이 진행해왔습니다. 그렇기에 실전에서 어떤 어려움들을 겪고 계신지에…" at bounding box center [528, 481] width 527 height 80
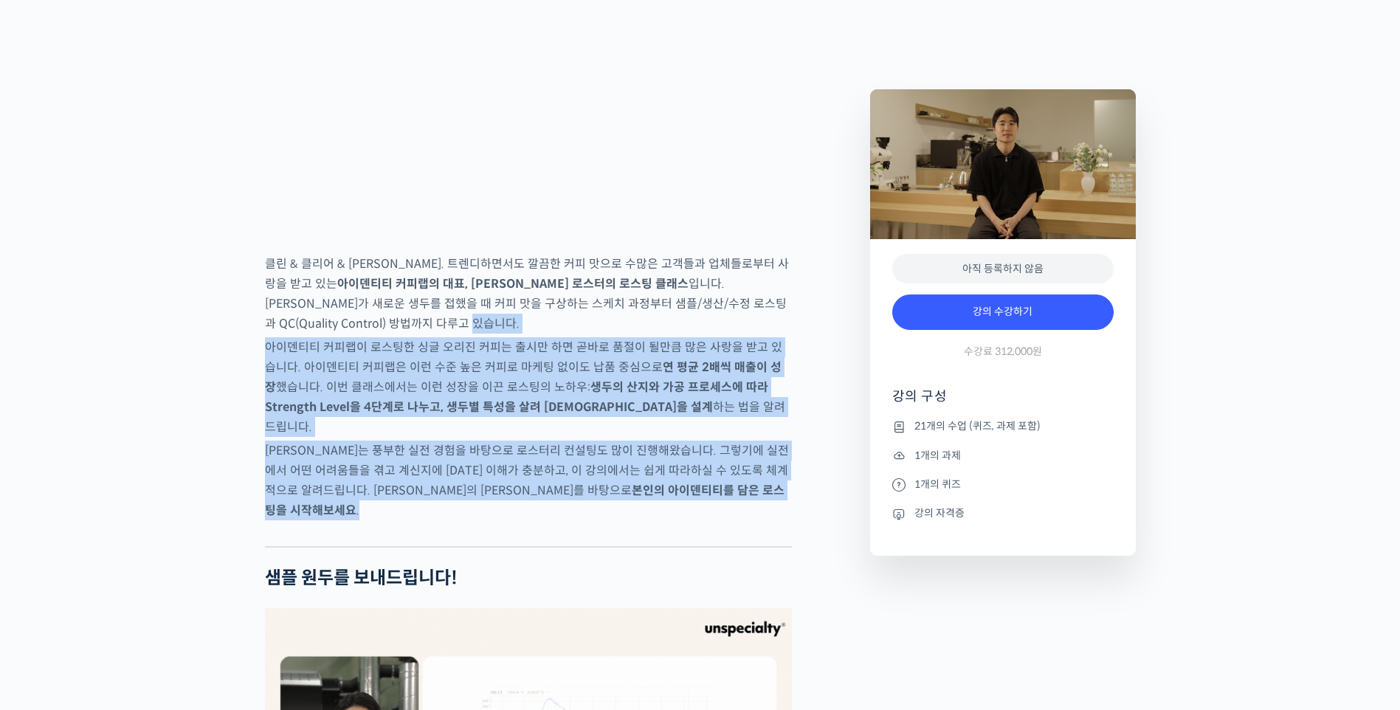
click at [265, 426] on p "아이덴티티 커피랩이 로스팅한 싱글 오리진 커피는 출시만 하면 곧바로 품절이 될만큼 많은 사랑을 받고 있습니다. 아이덴티티 커피랩은 이런 수준 …" at bounding box center [528, 387] width 527 height 100
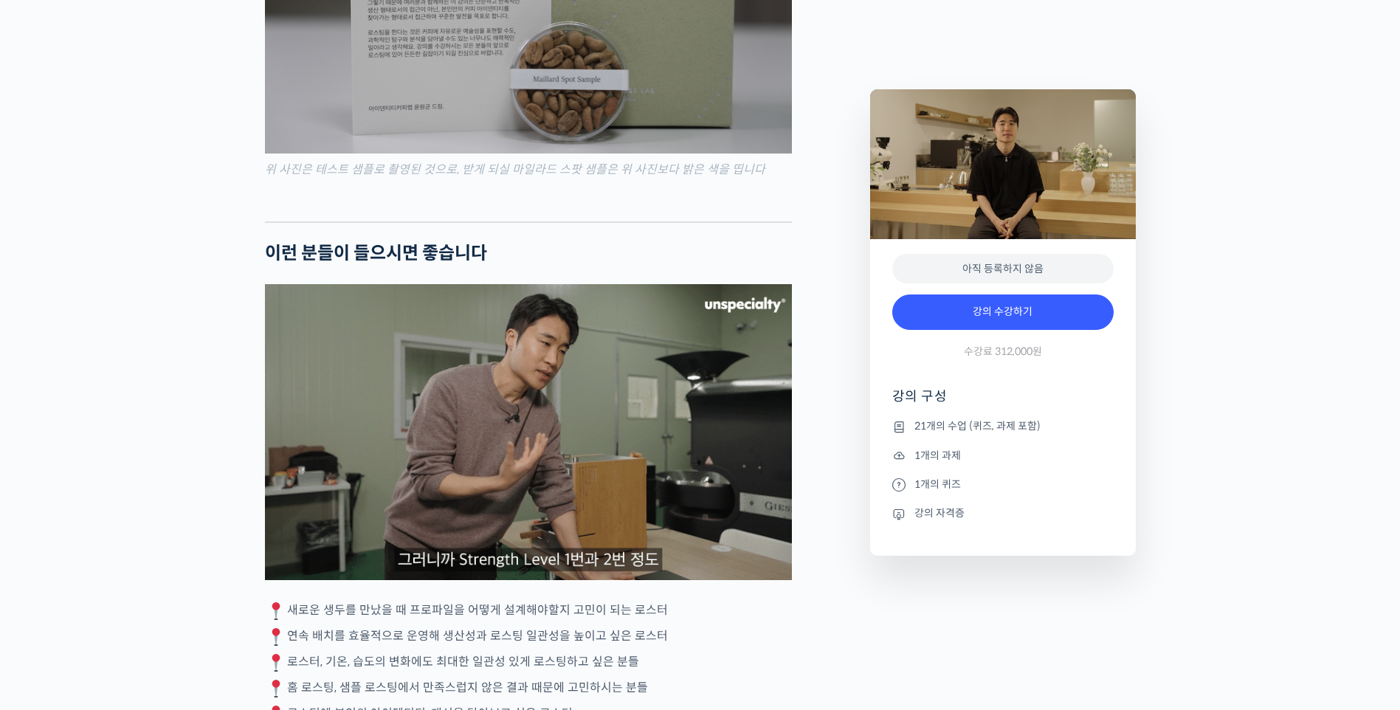
scroll to position [3617, 0]
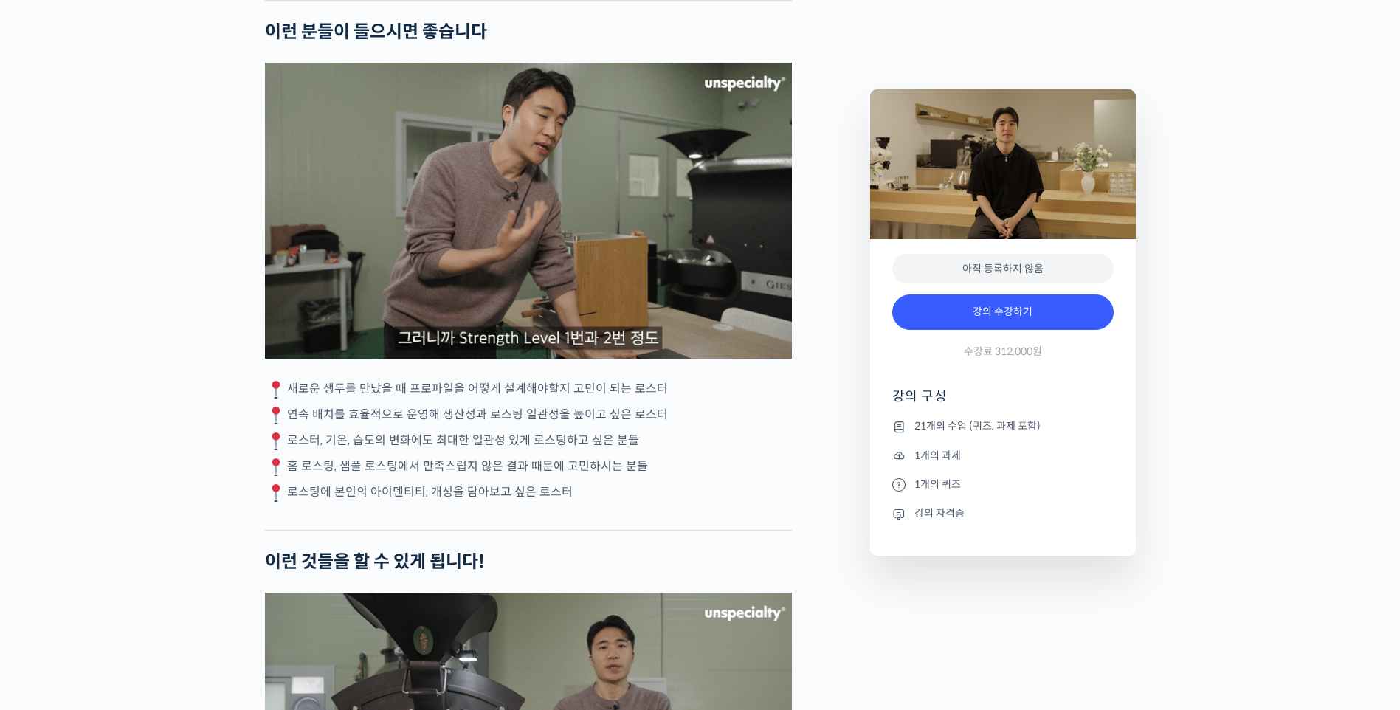
drag, startPoint x: 287, startPoint y: 377, endPoint x: 618, endPoint y: 487, distance: 348.5
click at [628, 486] on div "[PERSON_NAME] 로스터를 소개합니다! <아이덴티티 커피랩> 대표 2018년 4월 [GEOGRAPHIC_DATA]에서 브루잉 전문 카페…" at bounding box center [528, 535] width 527 height 7088
drag, startPoint x: 618, startPoint y: 487, endPoint x: 519, endPoint y: 487, distance: 98.9
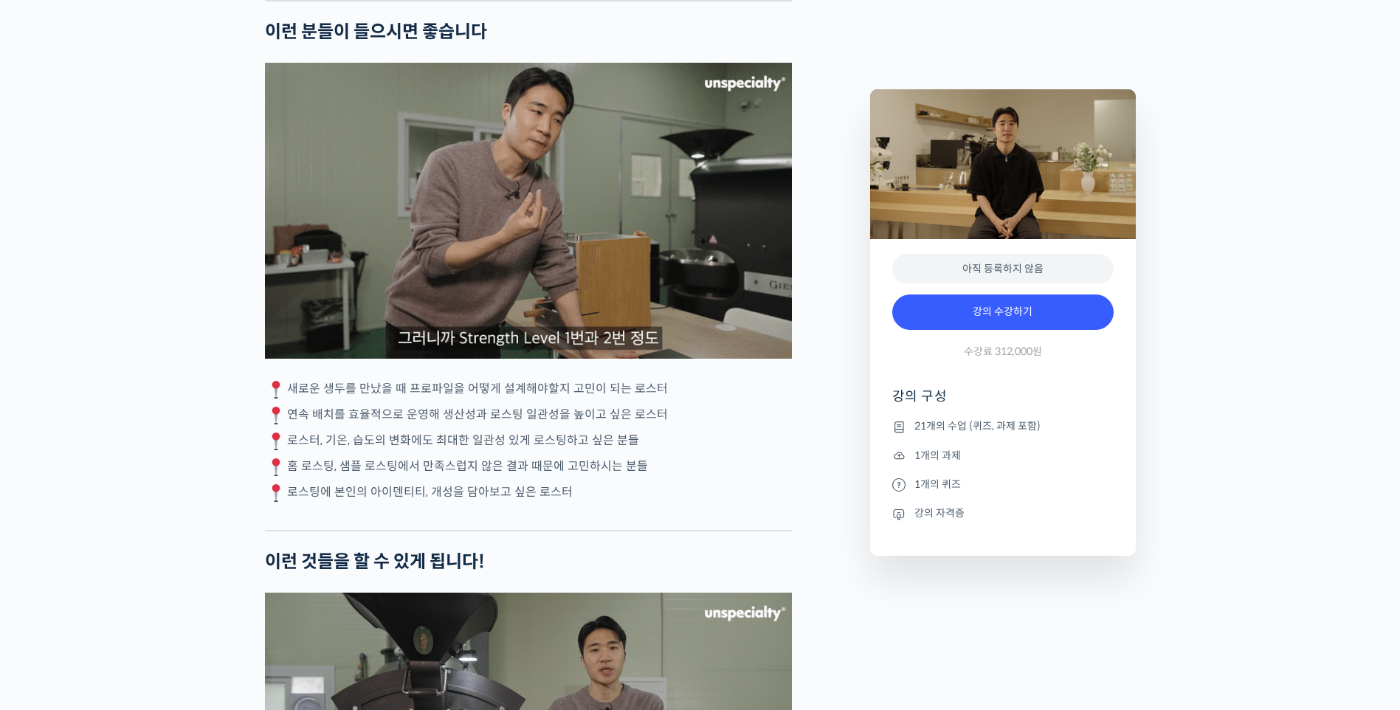
click at [519, 486] on p "로스팅에 본인의 아이덴티티, 개성을 담아보고 싶은 로스터" at bounding box center [528, 493] width 527 height 22
drag, startPoint x: 540, startPoint y: 490, endPoint x: 322, endPoint y: 418, distance: 230.2
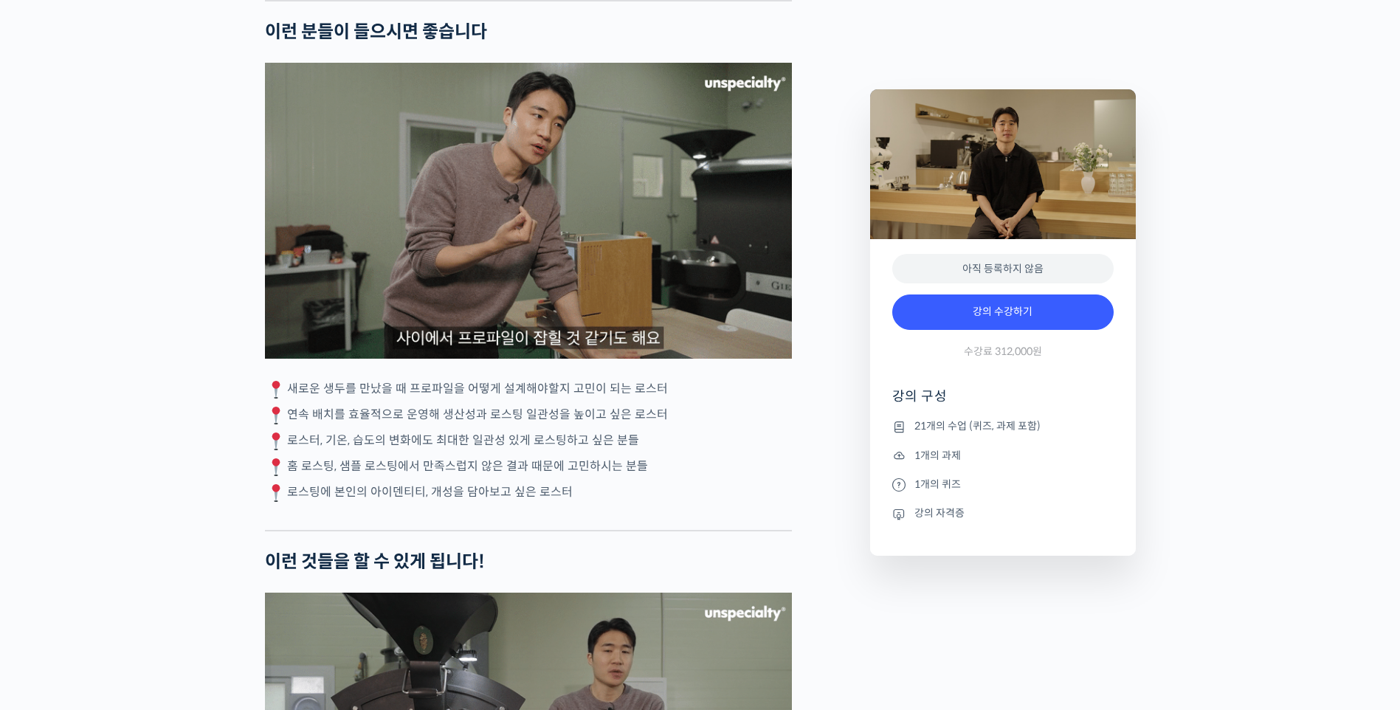
click at [333, 424] on div "[PERSON_NAME] 로스터를 소개합니다! <아이덴티티 커피랩> 대표 2018년 4월 [GEOGRAPHIC_DATA]에서 브루잉 전문 카페…" at bounding box center [528, 535] width 527 height 7088
drag, startPoint x: 322, startPoint y: 418, endPoint x: 306, endPoint y: 403, distance: 21.9
click at [306, 405] on p "연속 배치를 효율적으로 운영해 생산성과 로스팅 일관성을 높이고 싶은 로스터" at bounding box center [528, 416] width 527 height 22
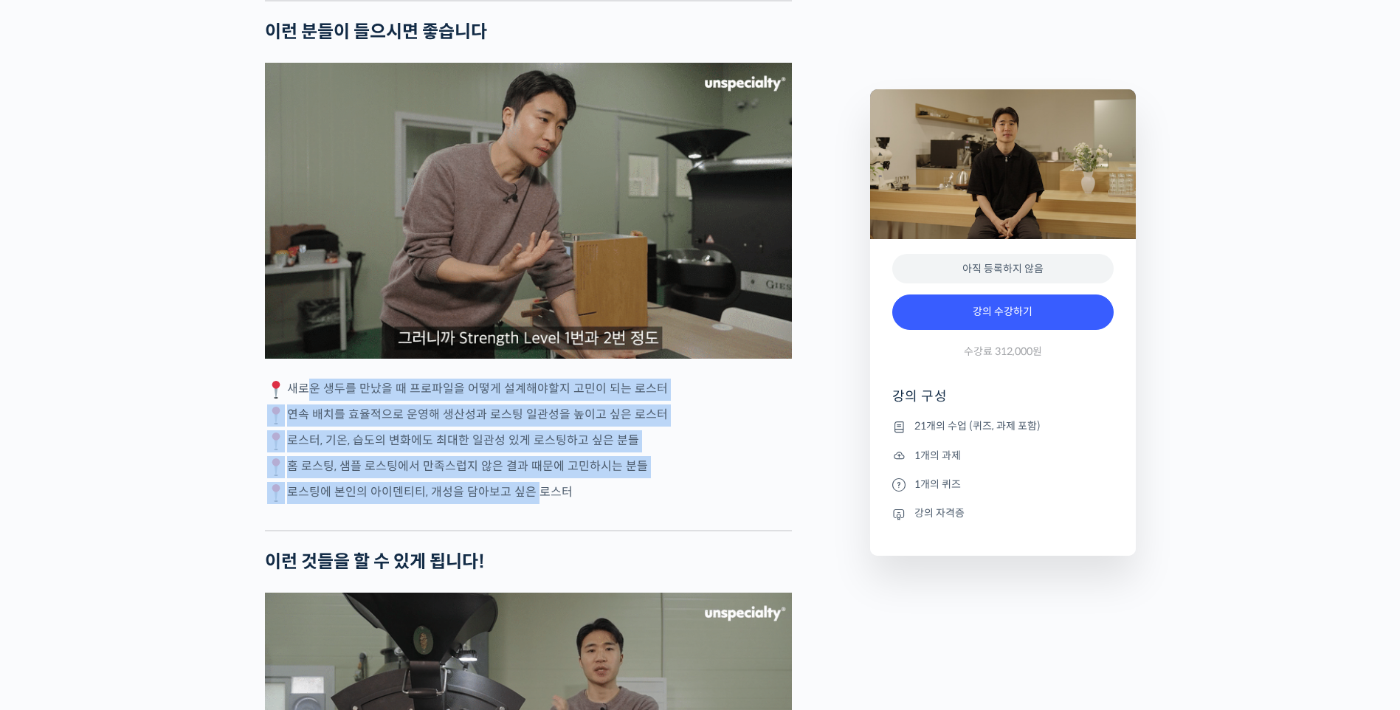
drag, startPoint x: 296, startPoint y: 382, endPoint x: 531, endPoint y: 492, distance: 258.9
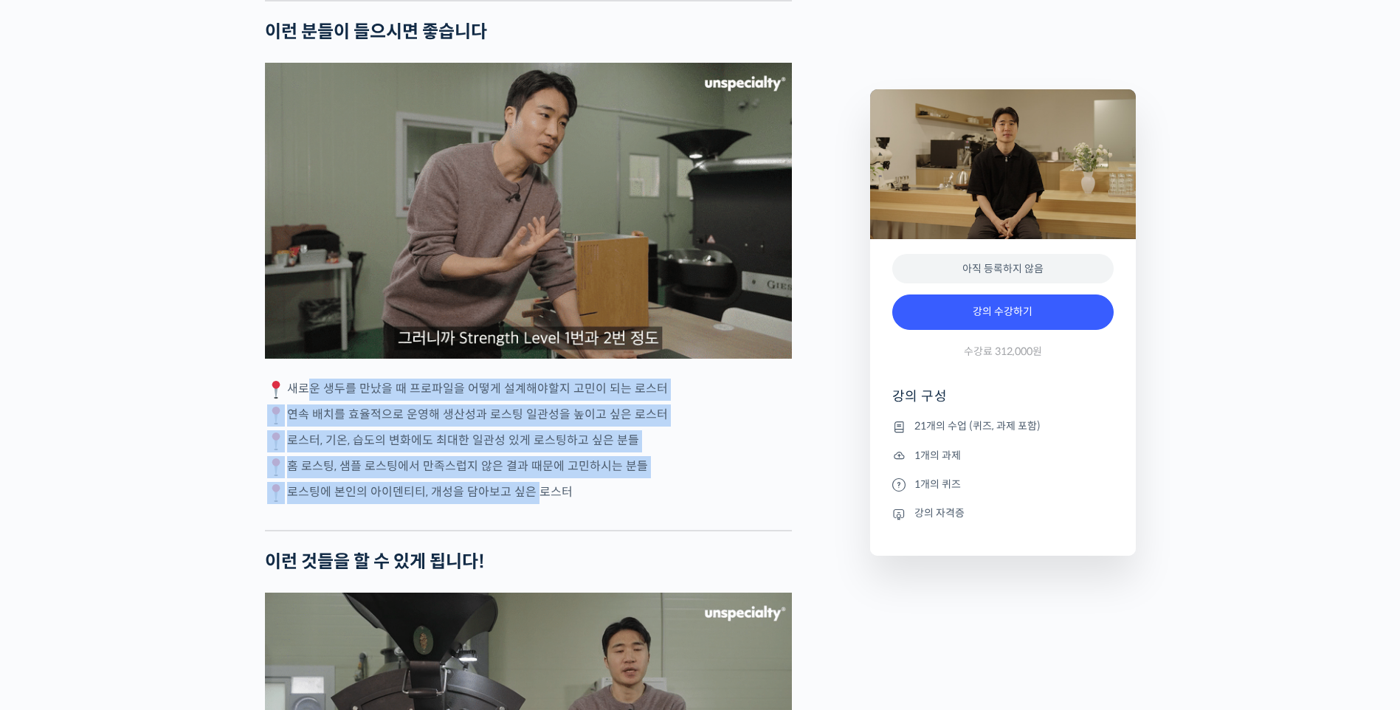
click at [531, 492] on div "[PERSON_NAME] 로스터를 소개합니다! <아이덴티티 커피랩> 대표 2018년 4월 [GEOGRAPHIC_DATA]에서 브루잉 전문 카페…" at bounding box center [528, 535] width 527 height 7088
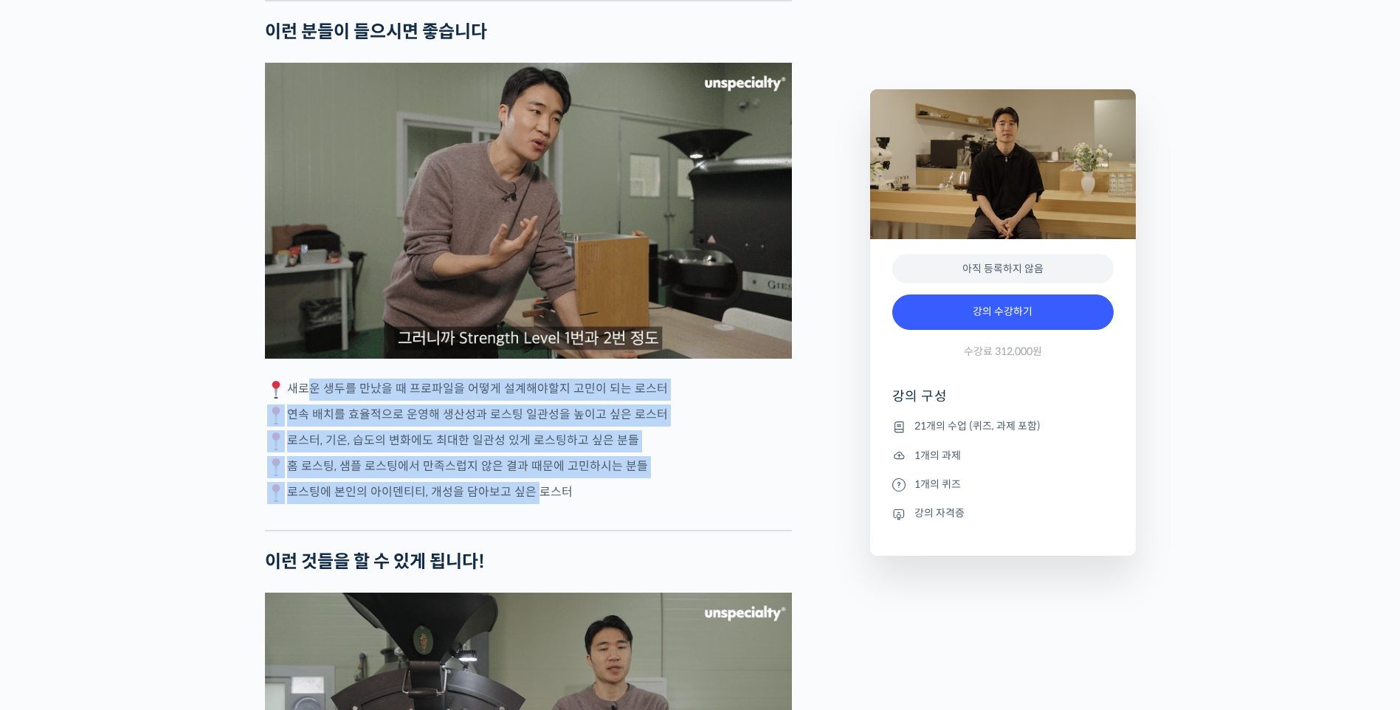
click at [531, 492] on p "로스팅에 본인의 아이덴티티, 개성을 담아보고 싶은 로스터" at bounding box center [528, 493] width 527 height 22
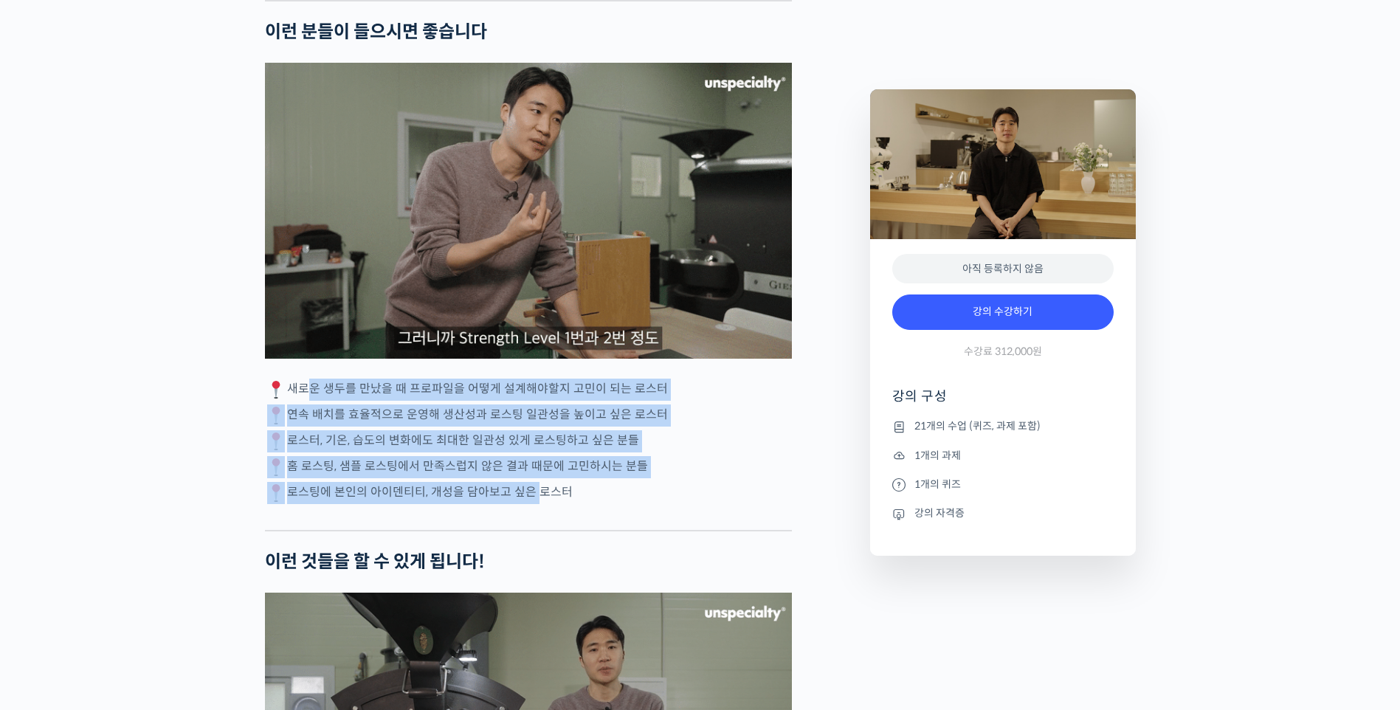
drag, startPoint x: 583, startPoint y: 494, endPoint x: 261, endPoint y: 381, distance: 341.8
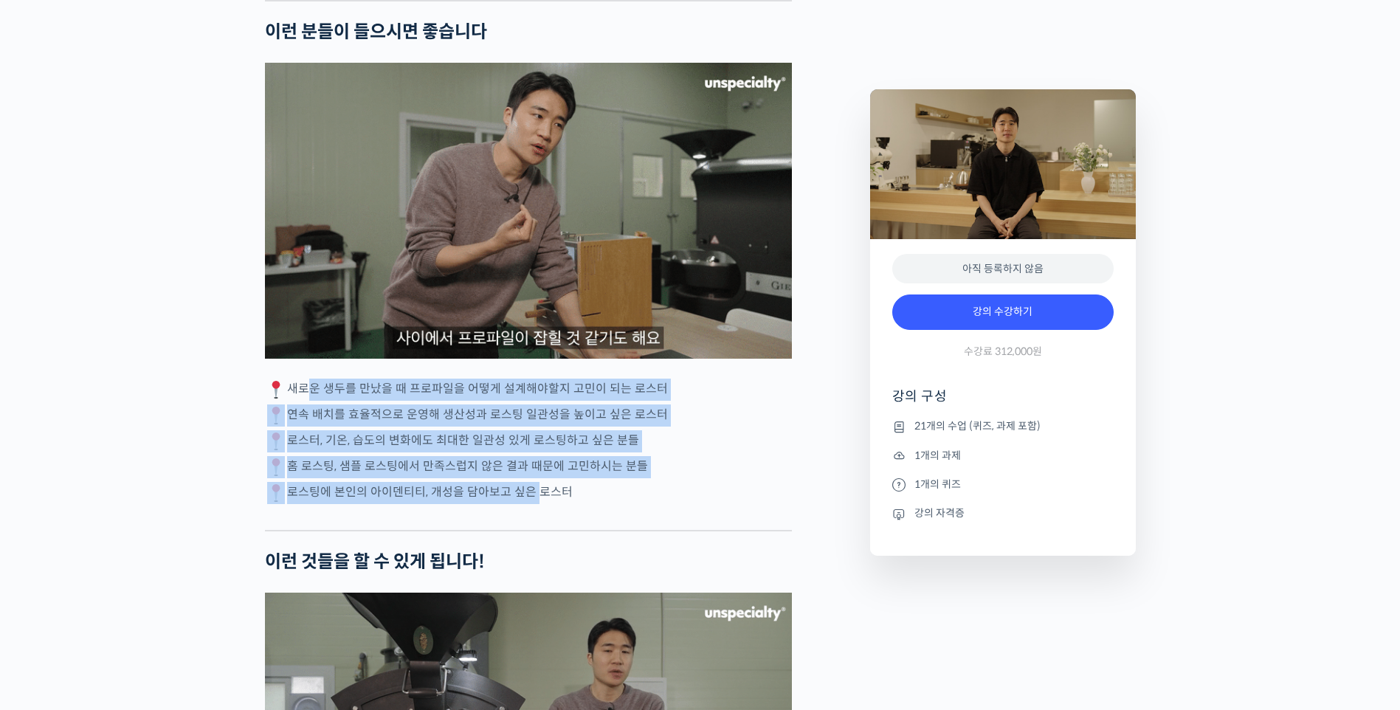
drag, startPoint x: 261, startPoint y: 381, endPoint x: 208, endPoint y: 409, distance: 59.4
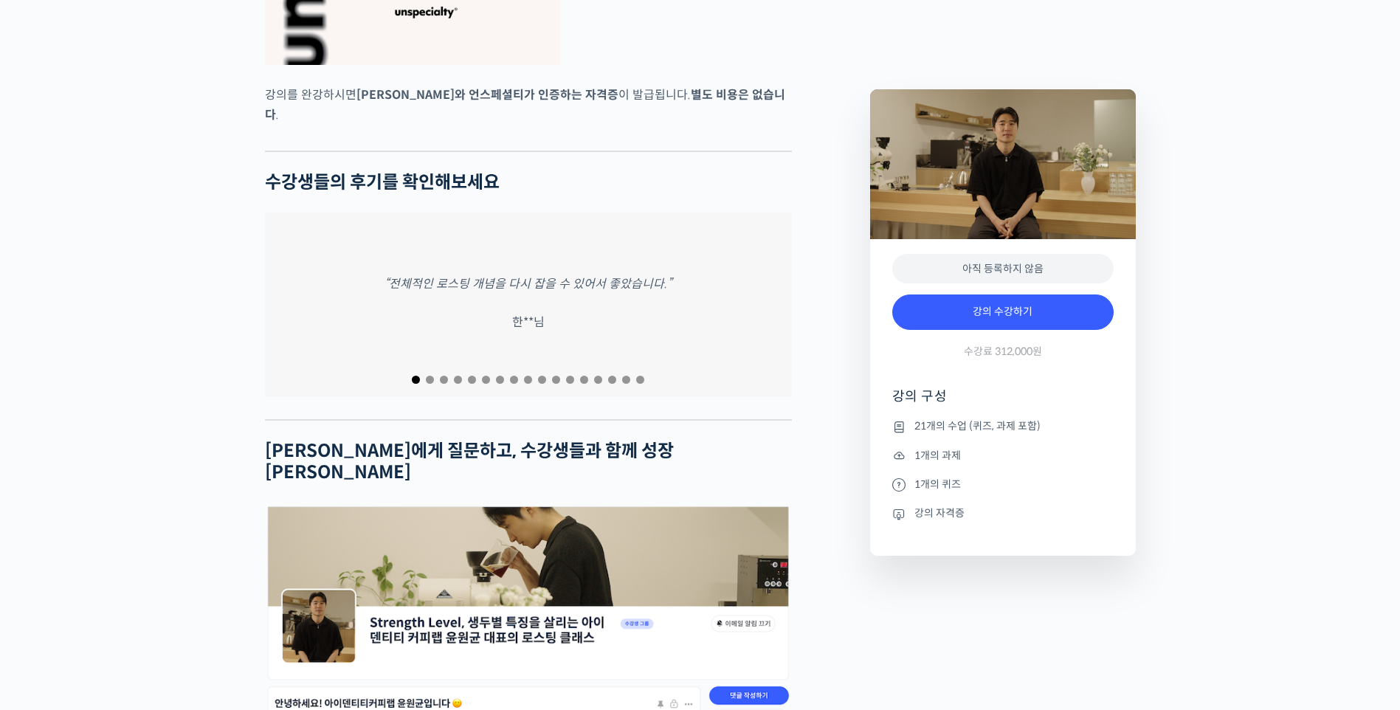
scroll to position [6201, 0]
